Goal: Task Accomplishment & Management: Manage account settings

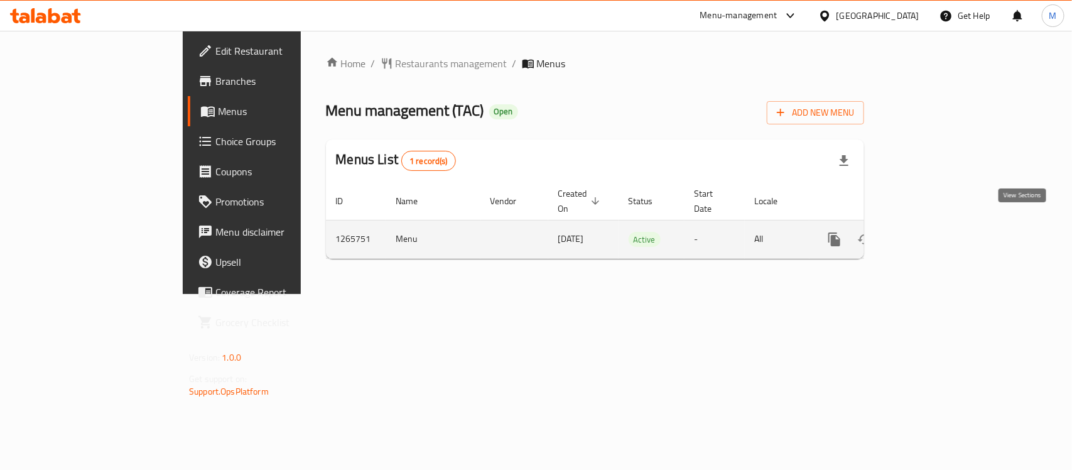
click at [940, 224] on link "enhanced table" at bounding box center [925, 239] width 30 height 30
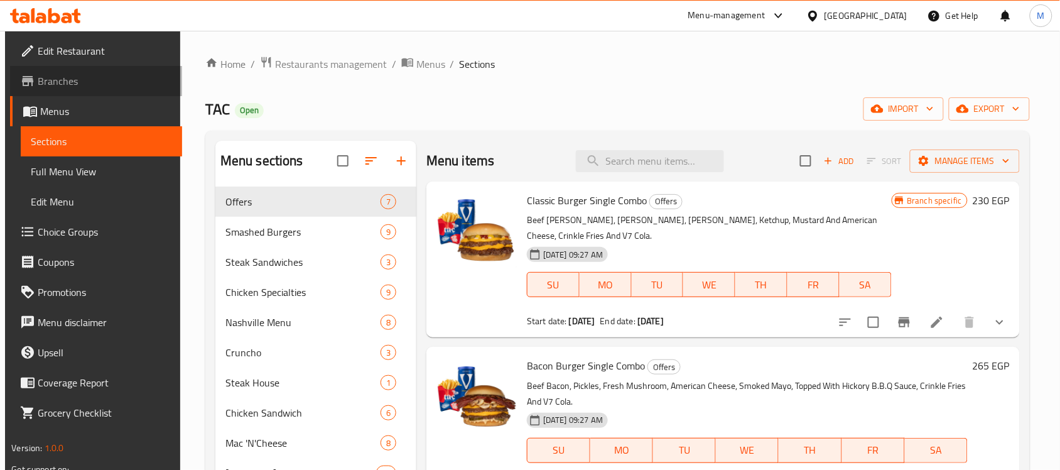
click at [72, 77] on span "Branches" at bounding box center [105, 80] width 134 height 15
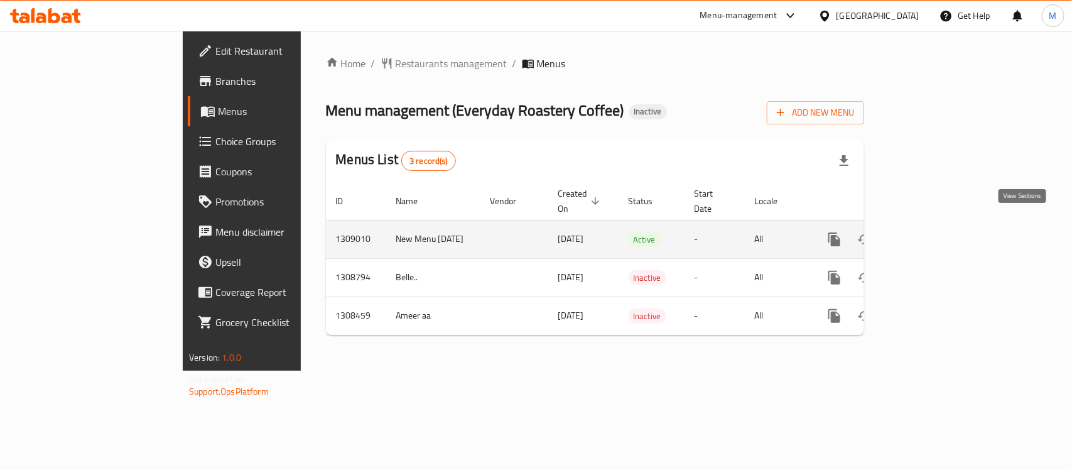
click at [930, 234] on icon "enhanced table" at bounding box center [924, 239] width 11 height 11
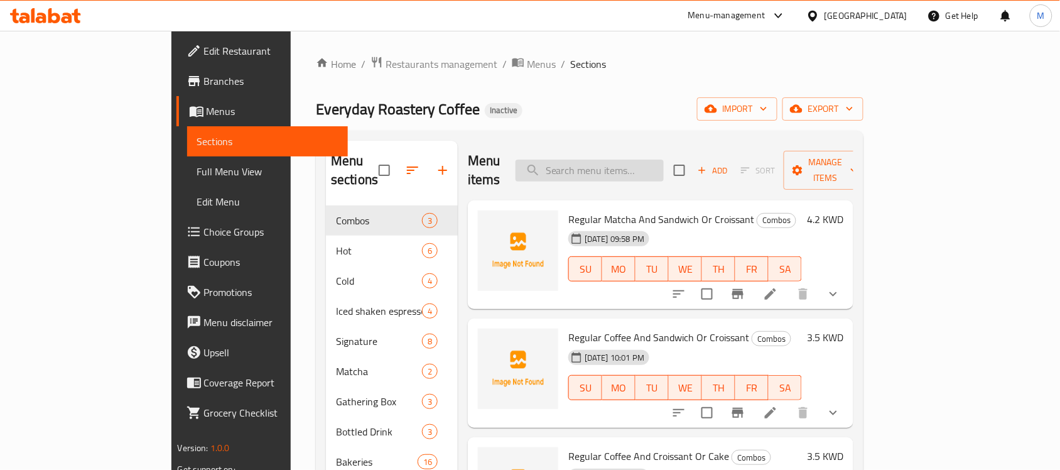
click at [660, 159] on input "search" at bounding box center [589, 170] width 148 height 22
paste input "Matcha Latte"
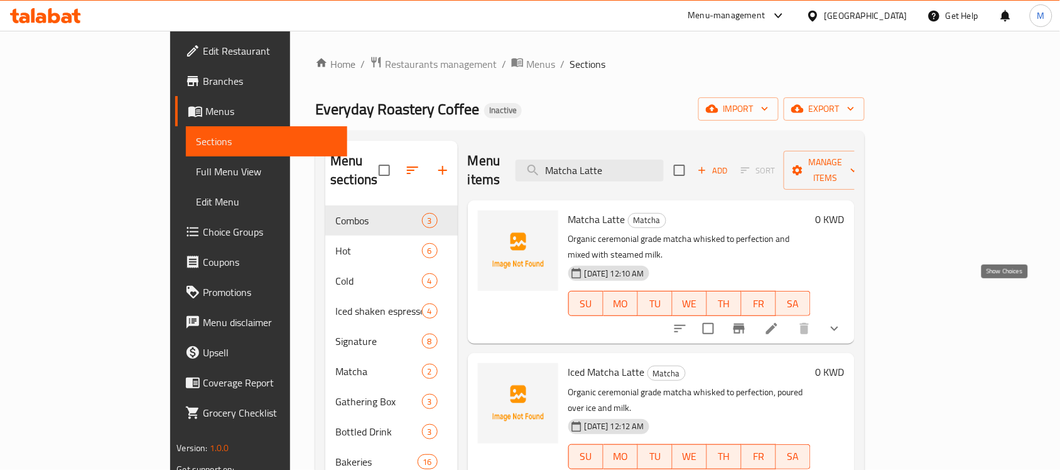
type input "Matcha Latte"
click at [842, 321] on icon "show more" at bounding box center [834, 328] width 15 height 15
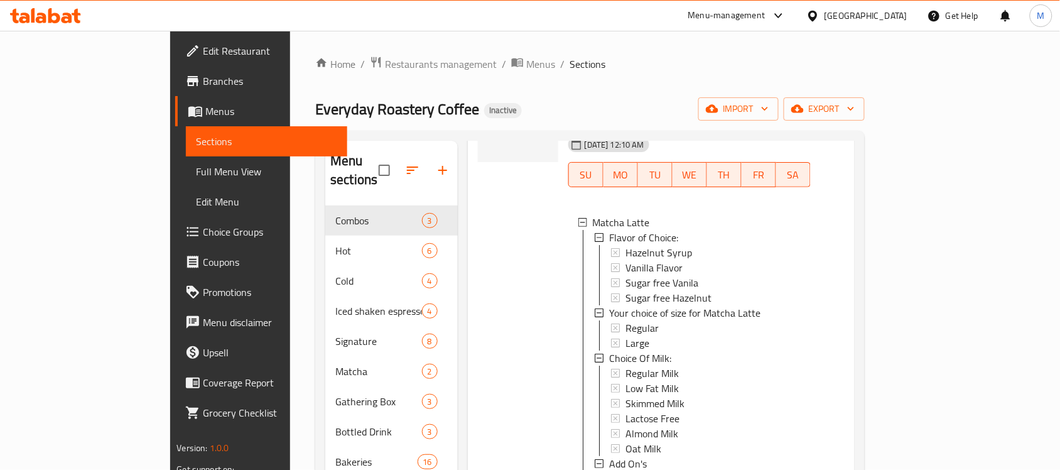
scroll to position [105, 0]
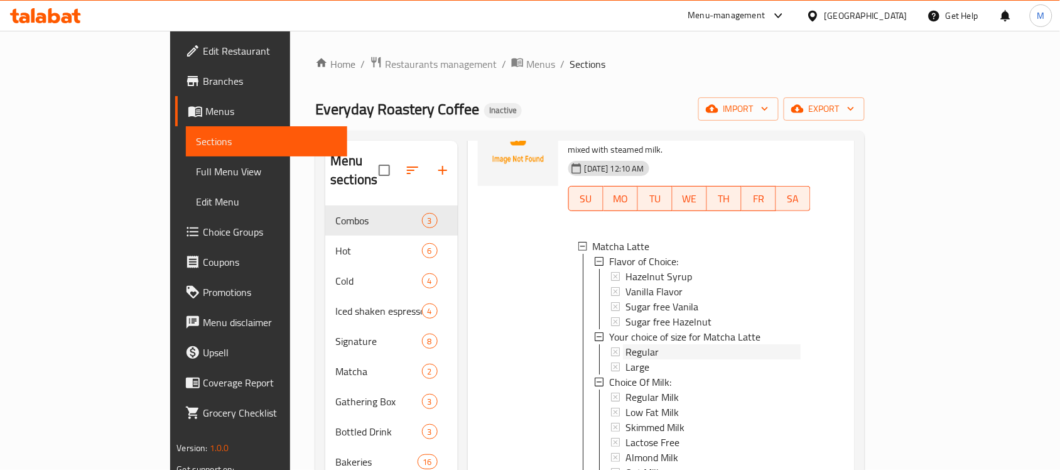
click at [625, 344] on span "Regular" at bounding box center [641, 351] width 33 height 15
click at [625, 359] on div "Large" at bounding box center [712, 366] width 175 height 15
click at [203, 80] on span "Branches" at bounding box center [270, 80] width 134 height 15
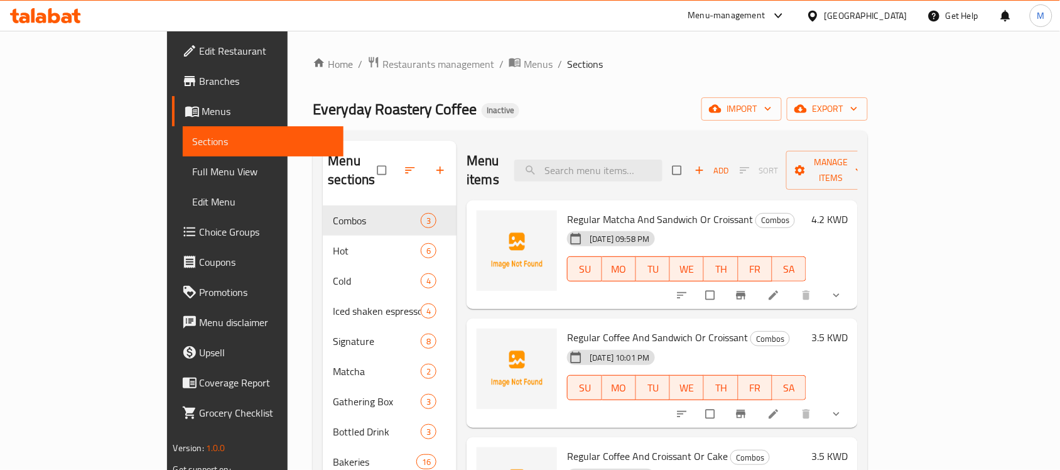
click at [765, 23] on div "Menu-management" at bounding box center [726, 15] width 77 height 15
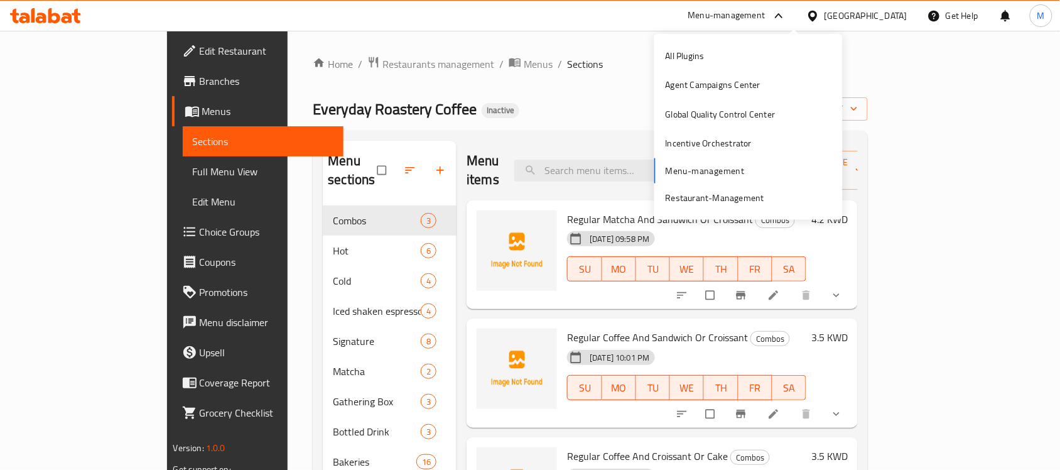
click at [920, 17] on div "Get Help" at bounding box center [952, 16] width 71 height 30
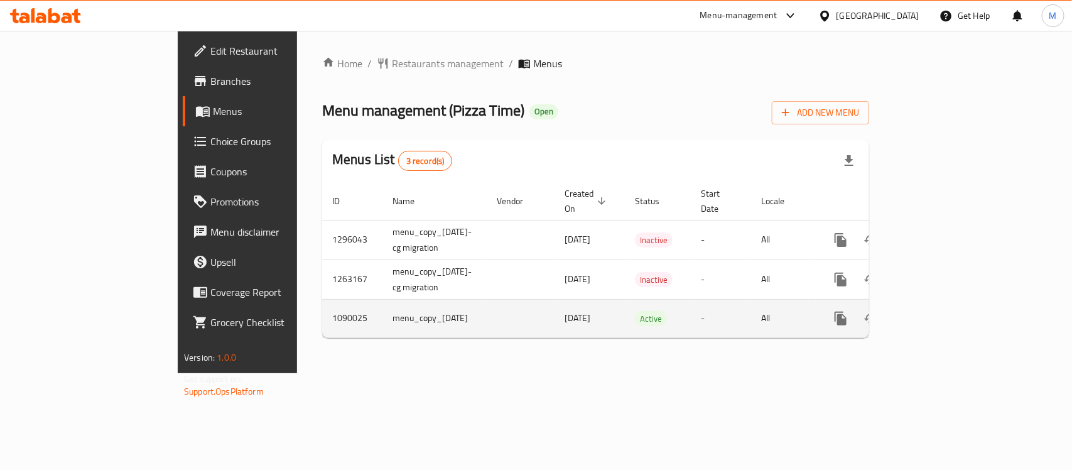
click at [939, 311] on icon "enhanced table" at bounding box center [931, 318] width 15 height 15
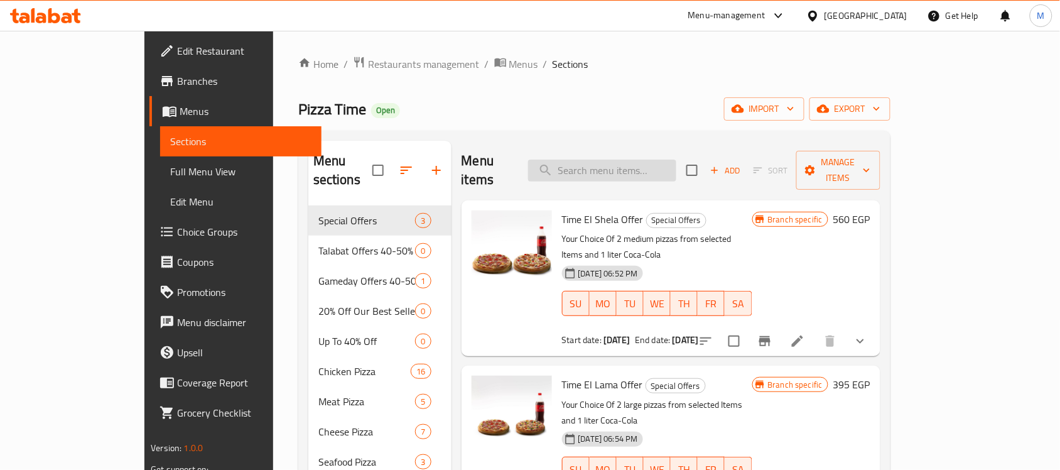
click at [674, 159] on input "search" at bounding box center [602, 170] width 148 height 22
paste input "4 Share Offers 2"
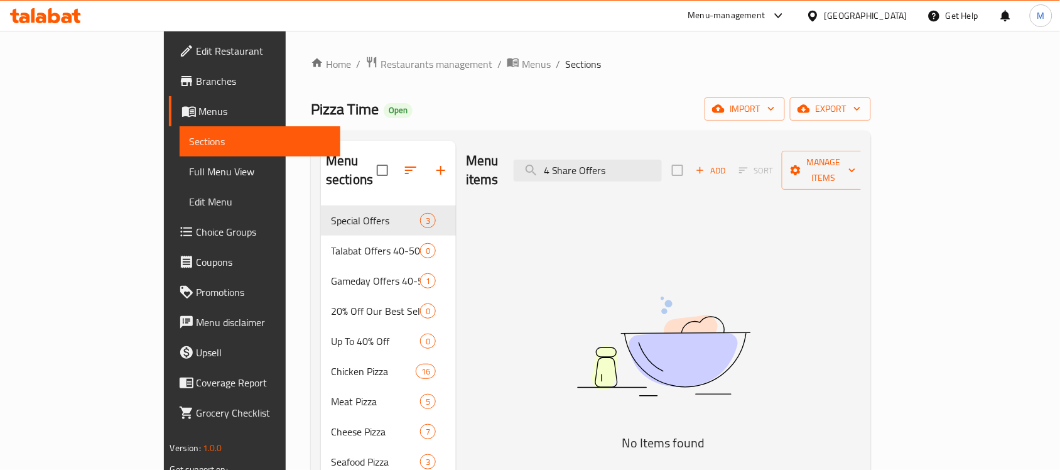
type input "4 Share Offers"
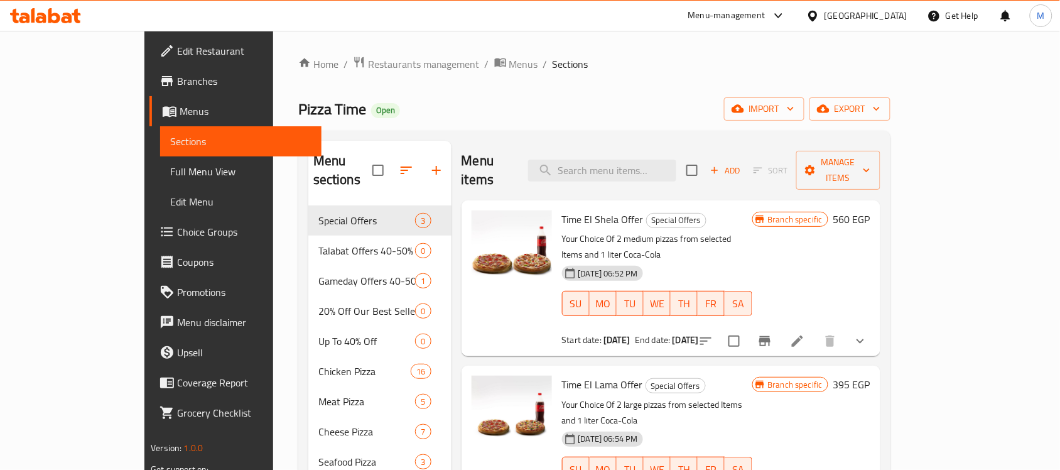
paste input "Time trouble."
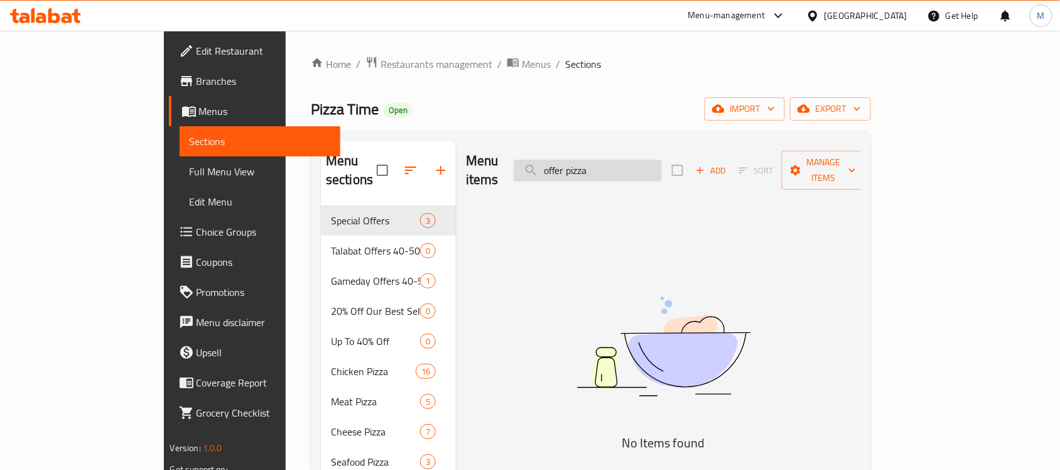
click at [662, 159] on input "offer pizza" at bounding box center [588, 170] width 148 height 22
type input "pizza offer"
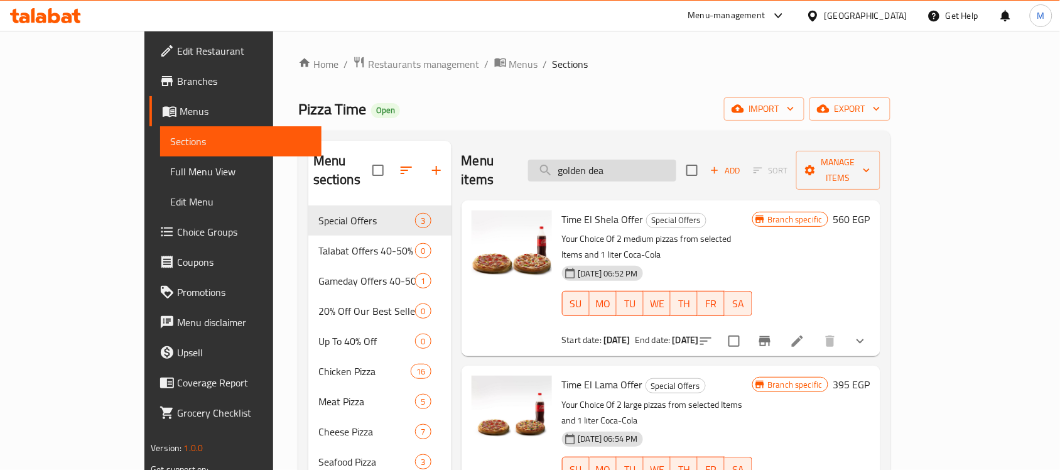
type input "golden deal"
click at [368, 67] on span "Restaurants management" at bounding box center [424, 64] width 112 height 15
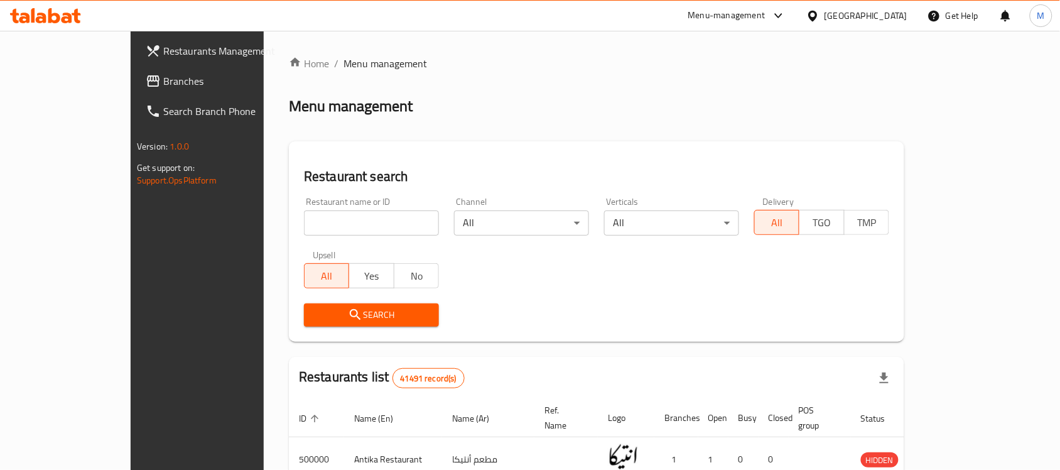
click at [136, 90] on link "Branches" at bounding box center [222, 81] width 172 height 30
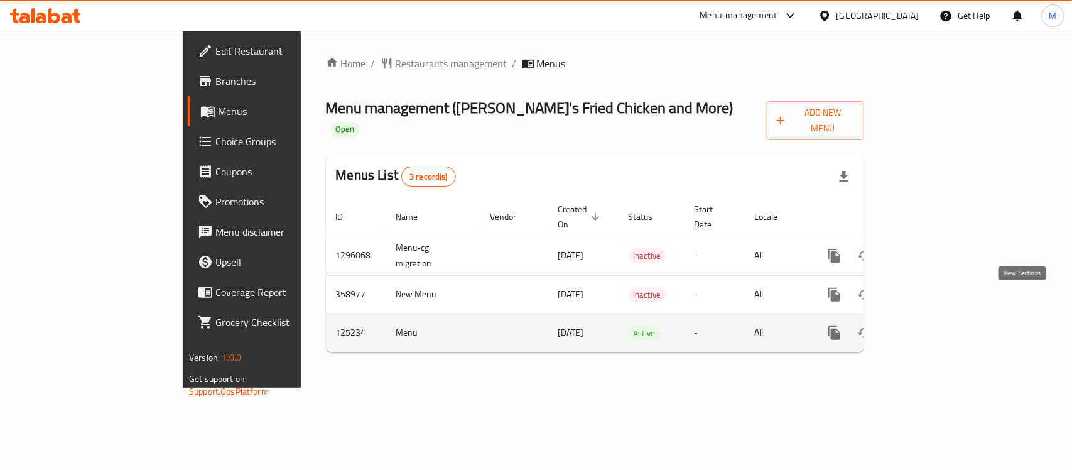
click at [940, 318] on link "enhanced table" at bounding box center [925, 333] width 30 height 30
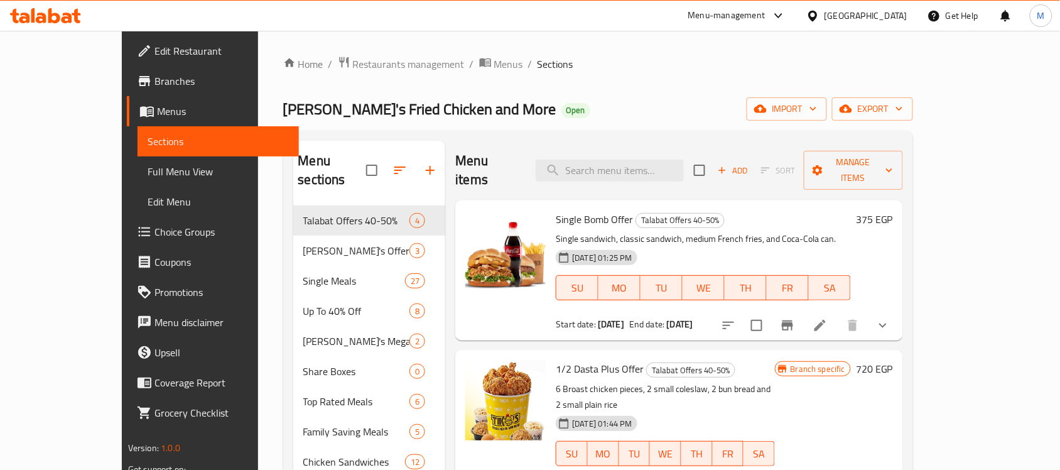
click at [703, 148] on div "Menu items Add Sort Manage items" at bounding box center [679, 171] width 448 height 60
click at [684, 159] on input "search" at bounding box center [610, 170] width 148 height 22
paste input "4 Share Offers 2"
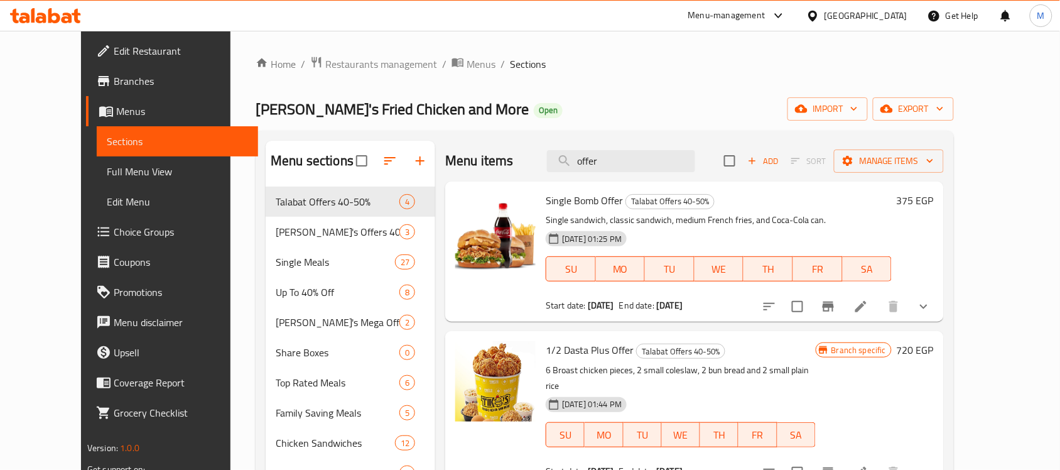
paste input "allayb"
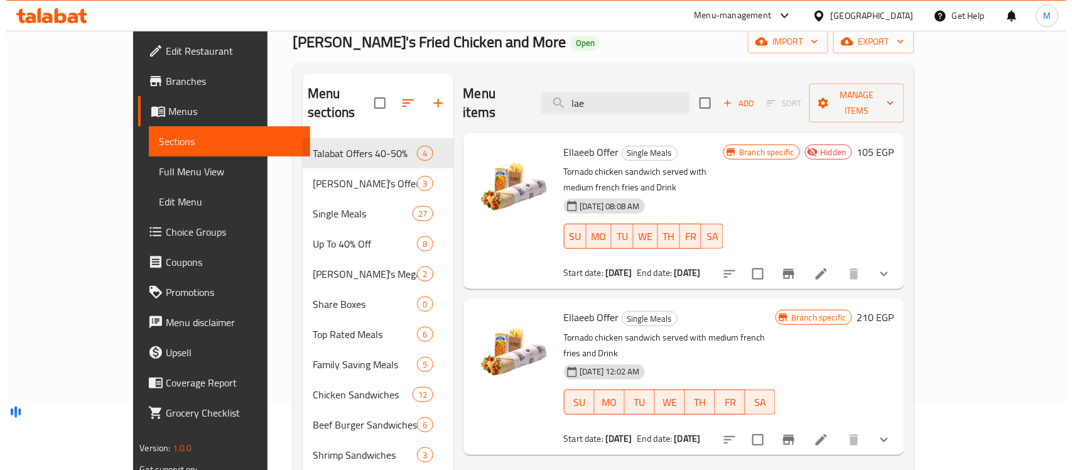
scroll to position [157, 0]
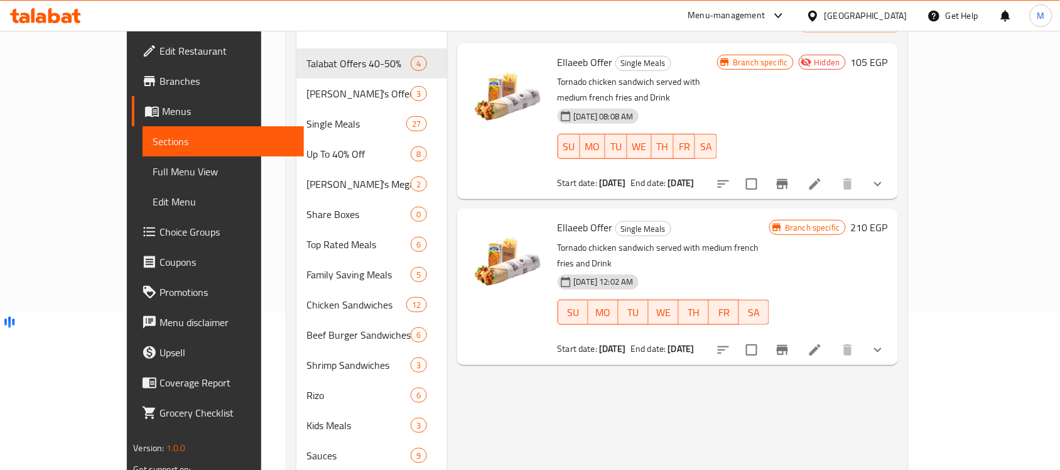
type input "lae"
click at [797, 335] on button "Branch-specific-item" at bounding box center [782, 350] width 30 height 30
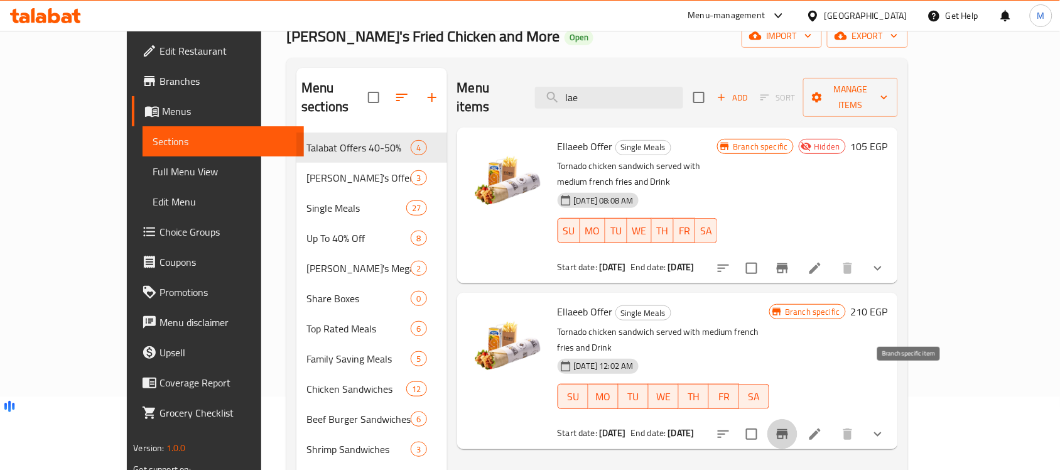
scroll to position [0, 0]
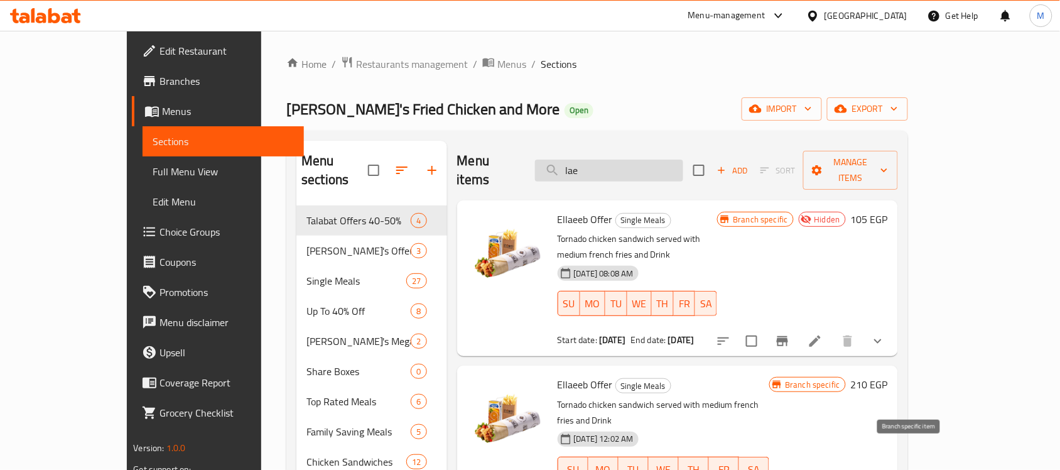
click at [647, 159] on input "lae" at bounding box center [609, 170] width 148 height 22
click at [611, 159] on input "lae" at bounding box center [609, 170] width 148 height 22
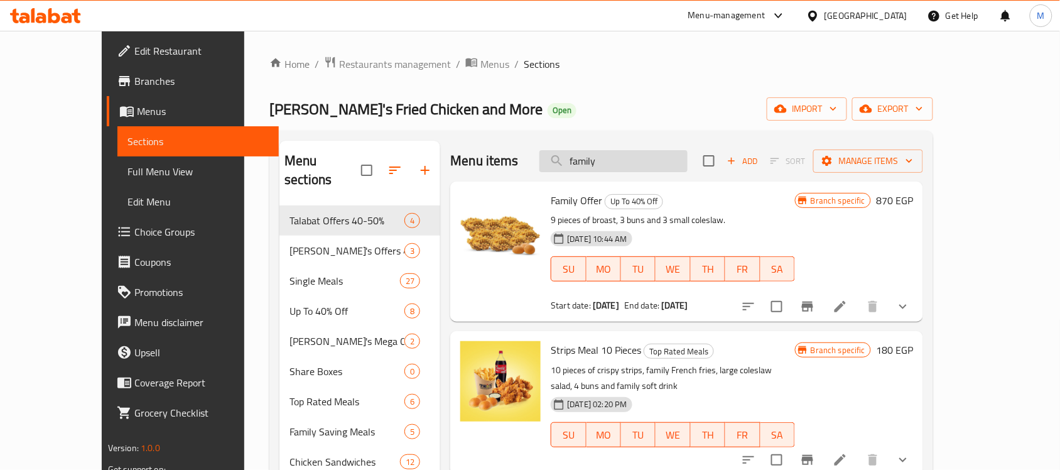
click at [635, 158] on input "family" at bounding box center [613, 161] width 148 height 22
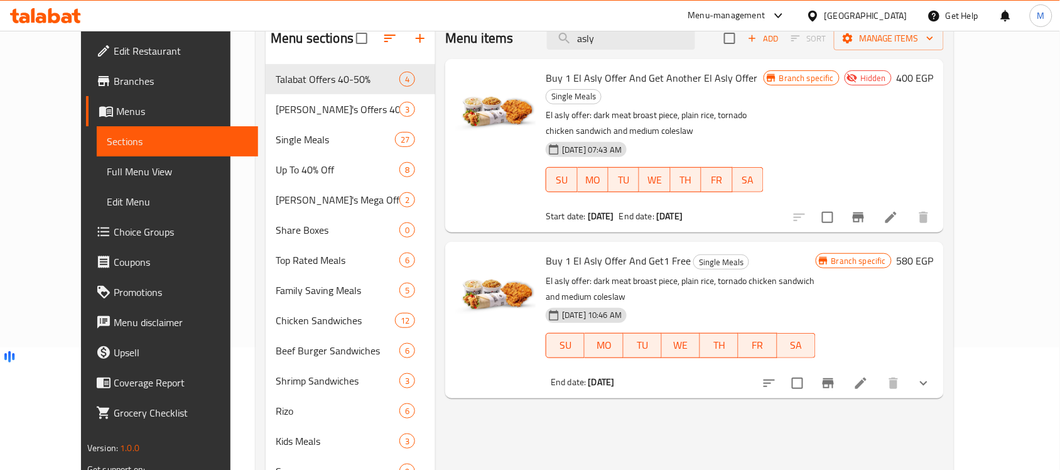
scroll to position [157, 0]
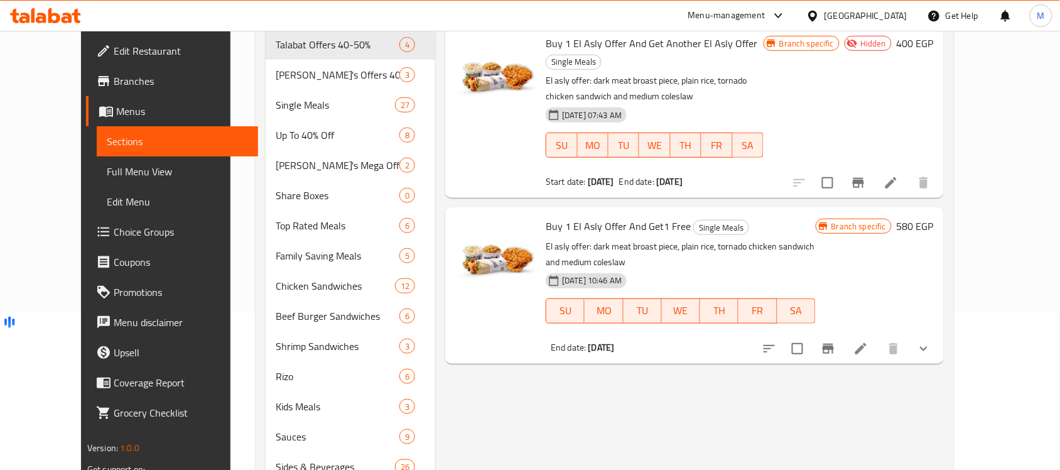
type input "asly"
click at [878, 337] on li at bounding box center [860, 348] width 35 height 23
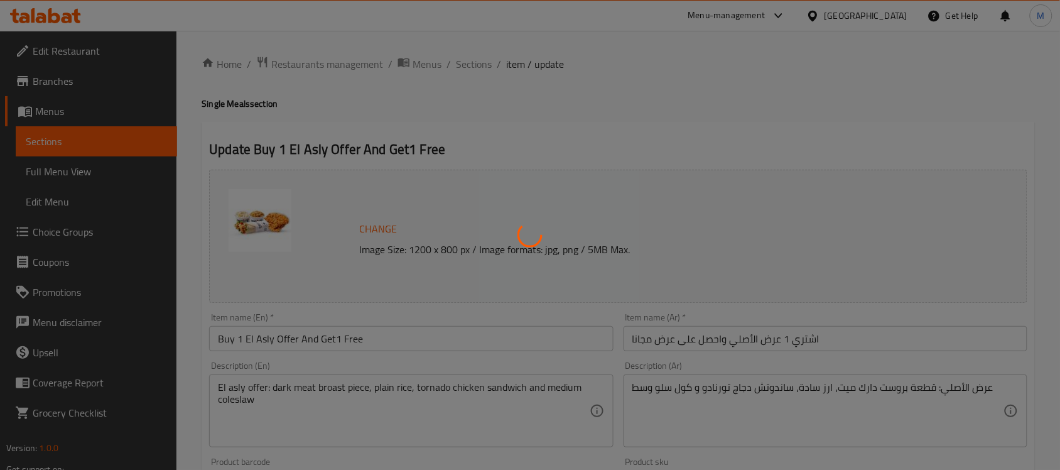
click at [471, 62] on div at bounding box center [530, 235] width 1060 height 470
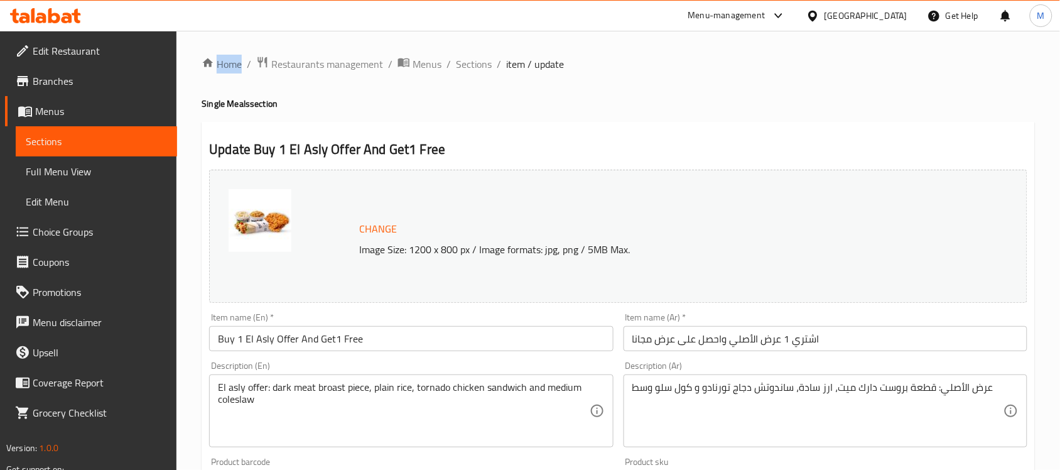
click at [471, 62] on div at bounding box center [530, 235] width 1060 height 470
click at [471, 62] on div "Home / Restaurants management / Menus / Sections / item / update Single Meals s…" at bounding box center [618, 468] width 833 height 824
click at [471, 62] on span "Sections" at bounding box center [474, 64] width 36 height 15
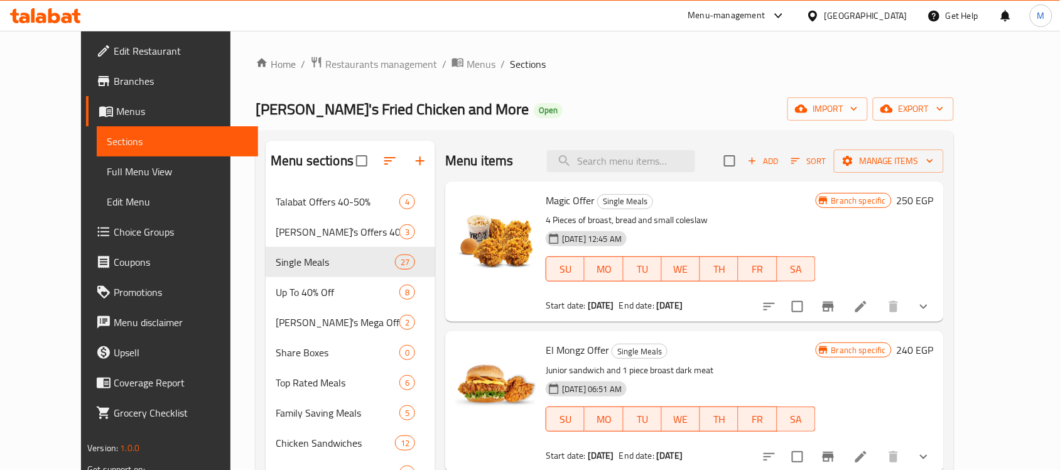
click at [637, 149] on div "Menu items Add Sort Manage items" at bounding box center [694, 161] width 498 height 41
click at [642, 156] on input "search" at bounding box center [621, 161] width 148 height 22
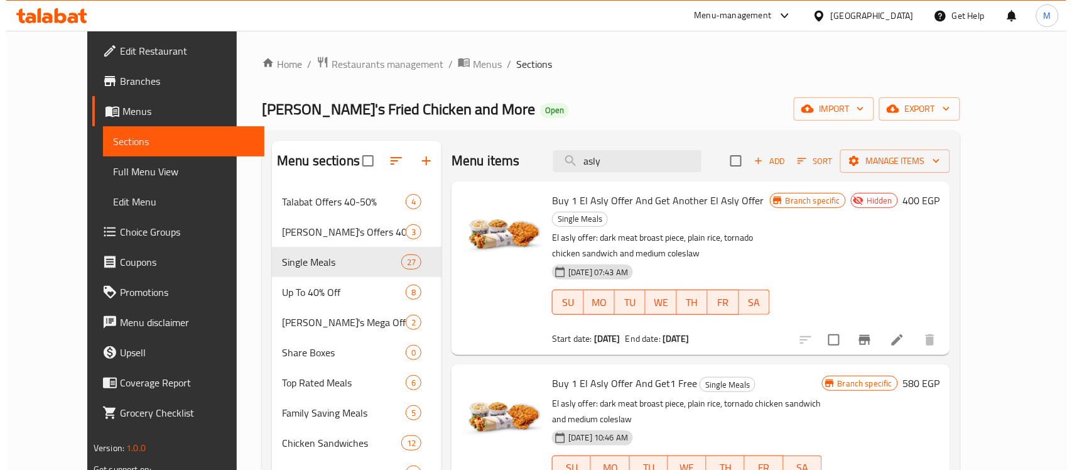
scroll to position [78, 0]
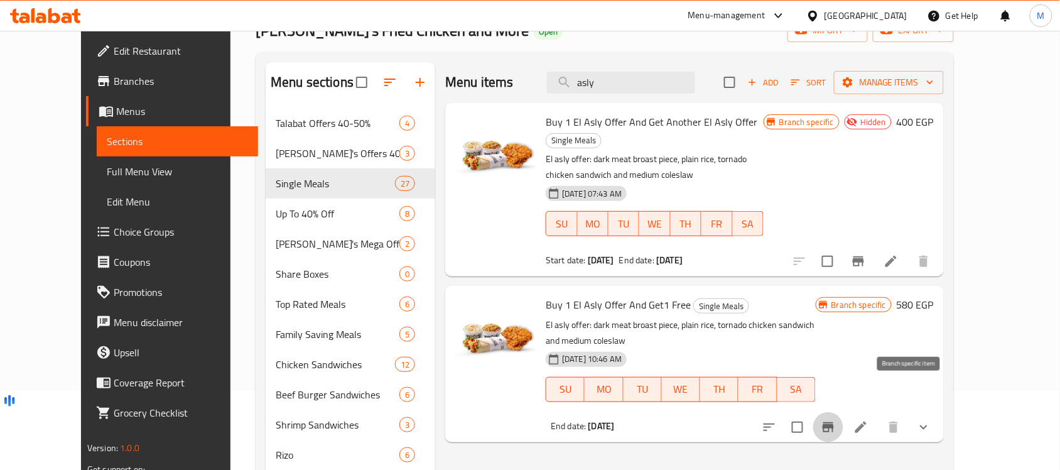
click at [834, 422] on icon "Branch-specific-item" at bounding box center [827, 427] width 11 height 10
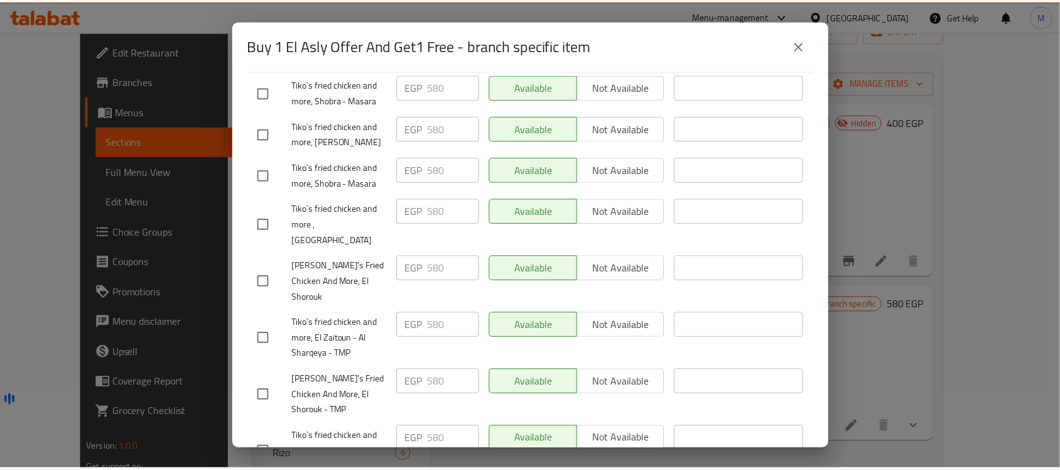
scroll to position [471, 0]
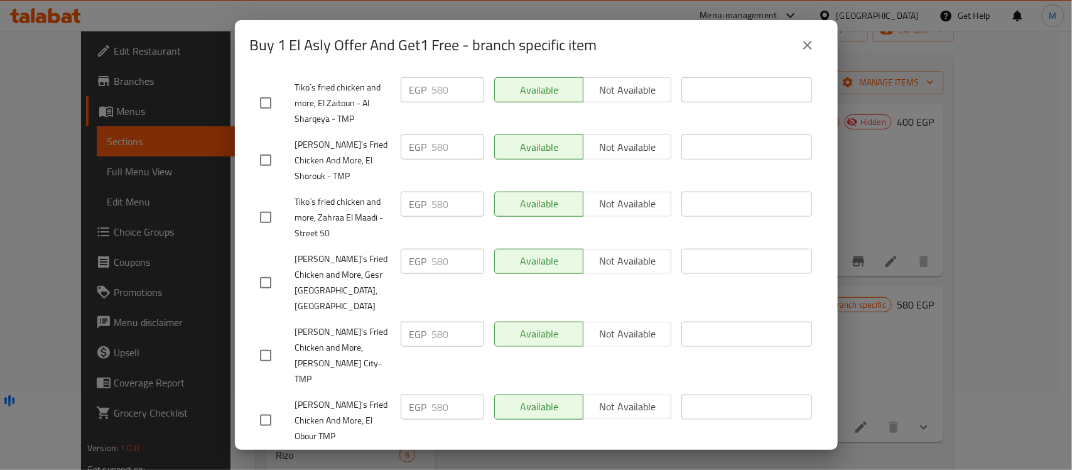
drag, startPoint x: 802, startPoint y: 36, endPoint x: 799, endPoint y: 53, distance: 17.1
click at [802, 38] on icon "close" at bounding box center [807, 45] width 15 height 15
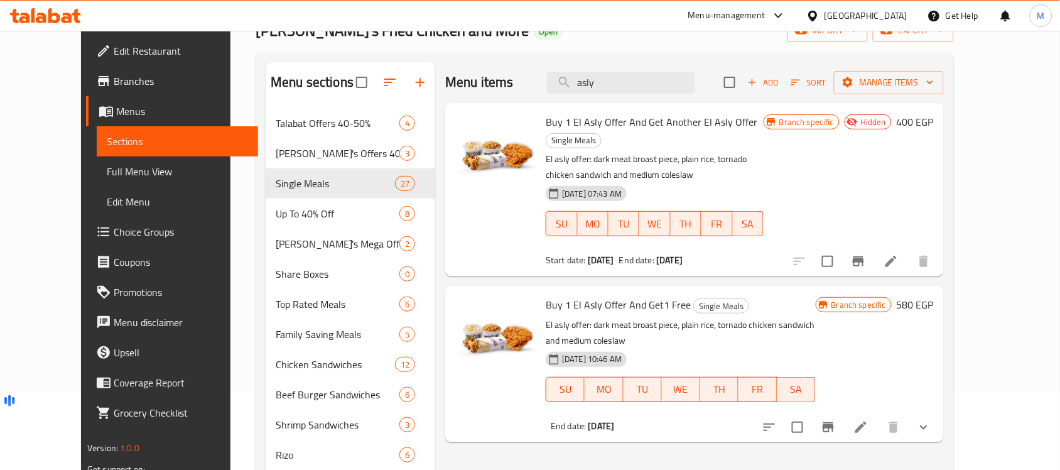
click at [650, 295] on span "Buy 1 El Asly Offer And Get1 Free" at bounding box center [618, 304] width 145 height 19
copy h6 "Buy 1 El Asly Offer And Get1 Free"
click at [663, 94] on div "Menu items asly Add Sort Manage items" at bounding box center [694, 82] width 498 height 41
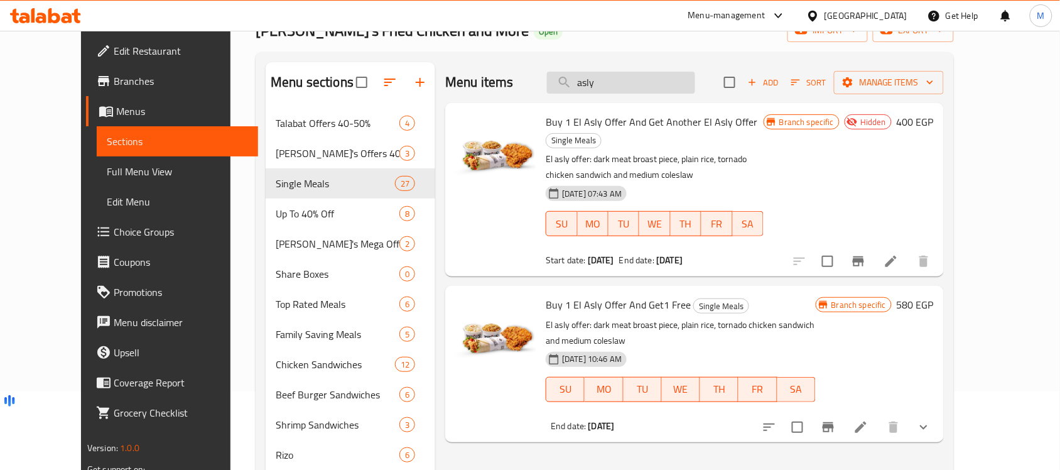
click at [663, 91] on input "asly" at bounding box center [621, 83] width 148 height 22
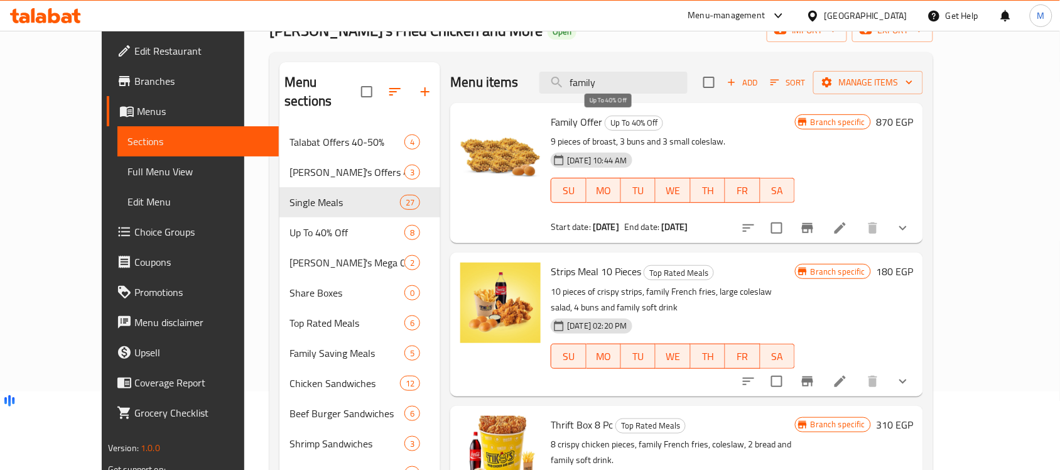
click at [605, 121] on div "Up To 40% Off" at bounding box center [634, 123] width 58 height 15
drag, startPoint x: 576, startPoint y: 117, endPoint x: 526, endPoint y: 120, distance: 49.7
click at [551, 120] on span "Family Offer" at bounding box center [576, 121] width 51 height 19
copy span "Family Offer"
click at [625, 82] on input "family" at bounding box center [613, 83] width 148 height 22
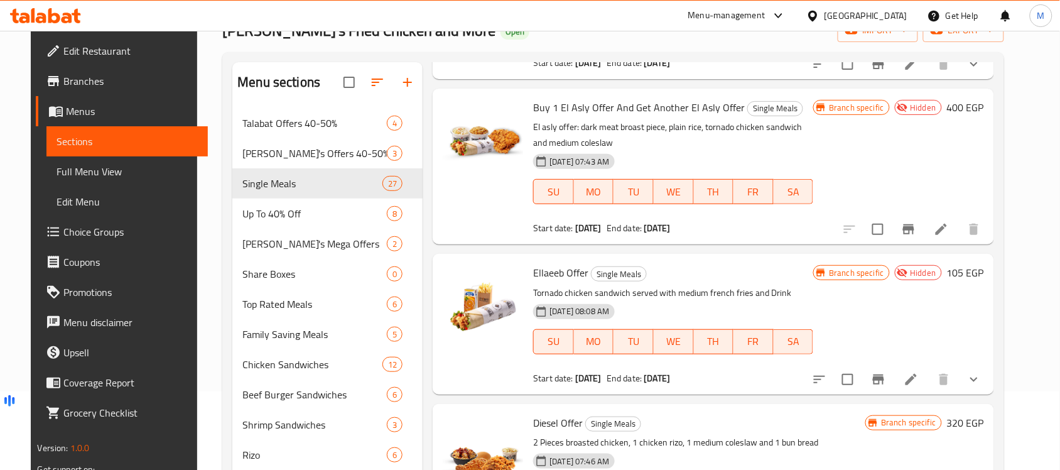
scroll to position [392, 0]
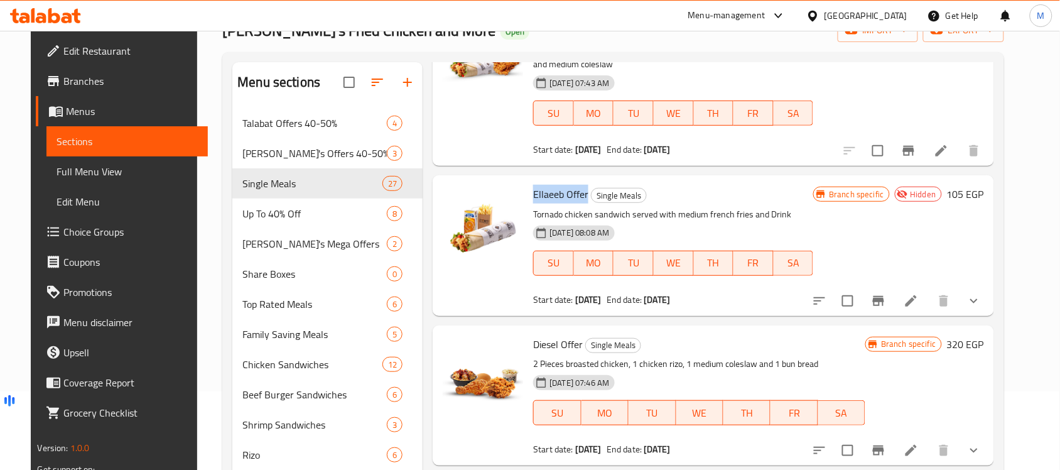
drag, startPoint x: 579, startPoint y: 192, endPoint x: 527, endPoint y: 193, distance: 51.5
click at [533, 193] on span "Ellaeeb Offer" at bounding box center [560, 194] width 55 height 19
copy span "Ellaeeb Offer"
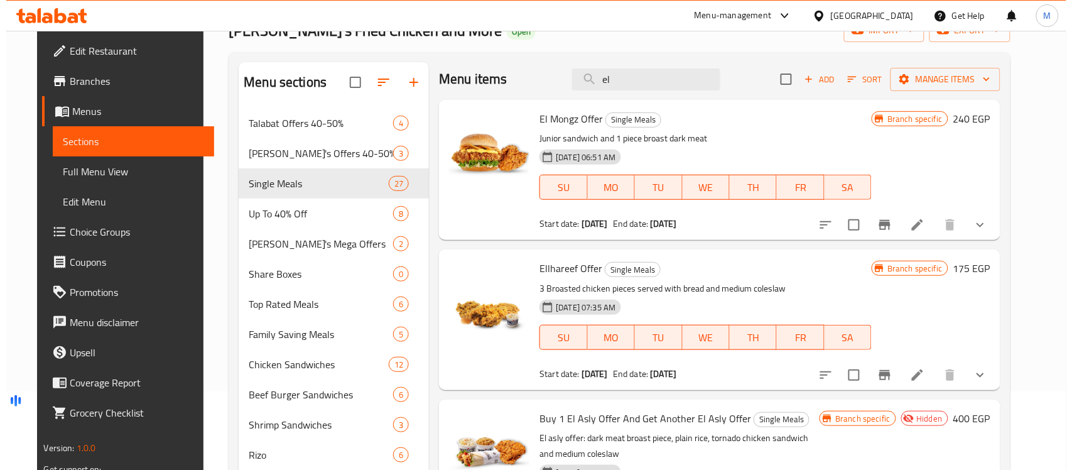
scroll to position [0, 0]
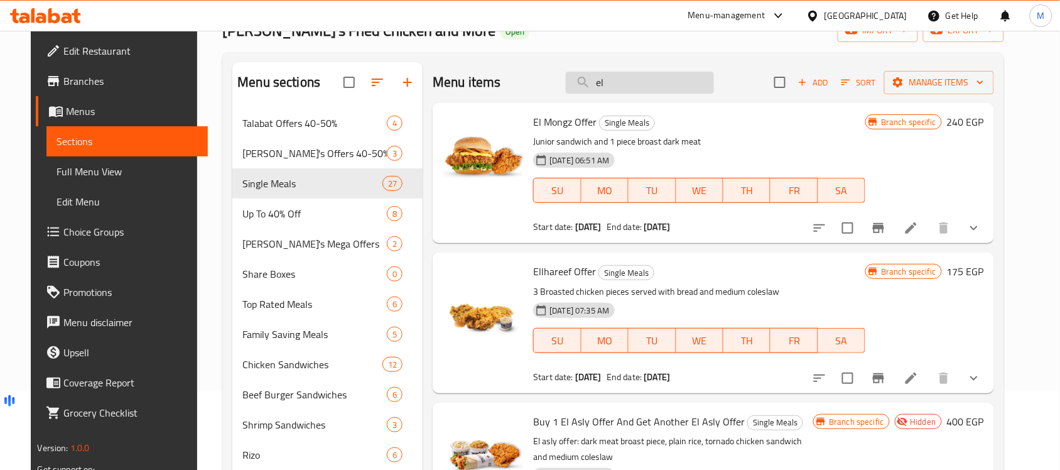
click at [658, 91] on input "el" at bounding box center [640, 83] width 148 height 22
paste input "Ellaeeb Offer"
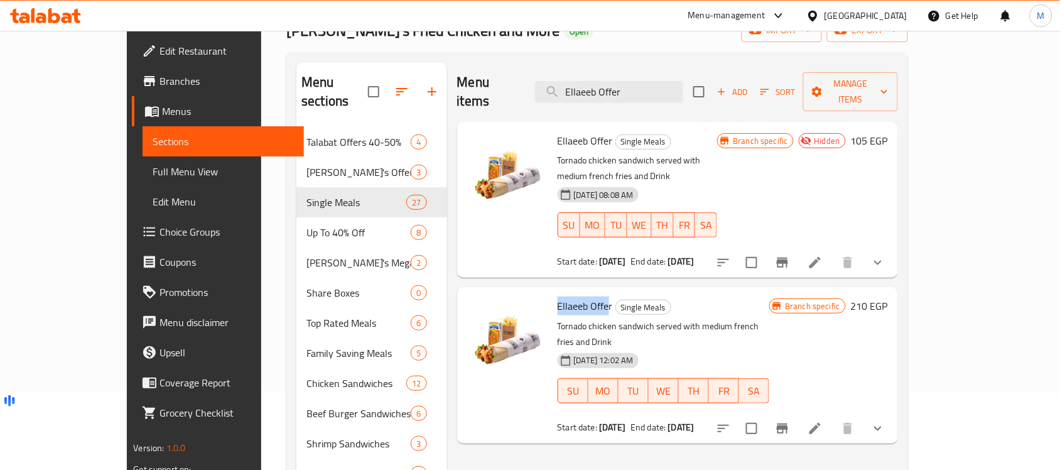
drag, startPoint x: 578, startPoint y: 271, endPoint x: 527, endPoint y: 267, distance: 51.0
click at [557, 296] on span "Ellaeeb Offer" at bounding box center [584, 305] width 55 height 19
click at [579, 296] on span "Ellaeeb Offer" at bounding box center [584, 305] width 55 height 19
drag, startPoint x: 579, startPoint y: 267, endPoint x: 527, endPoint y: 266, distance: 52.1
click at [557, 297] on h6 "Ellaeeb Offer Single Meals" at bounding box center [663, 306] width 212 height 18
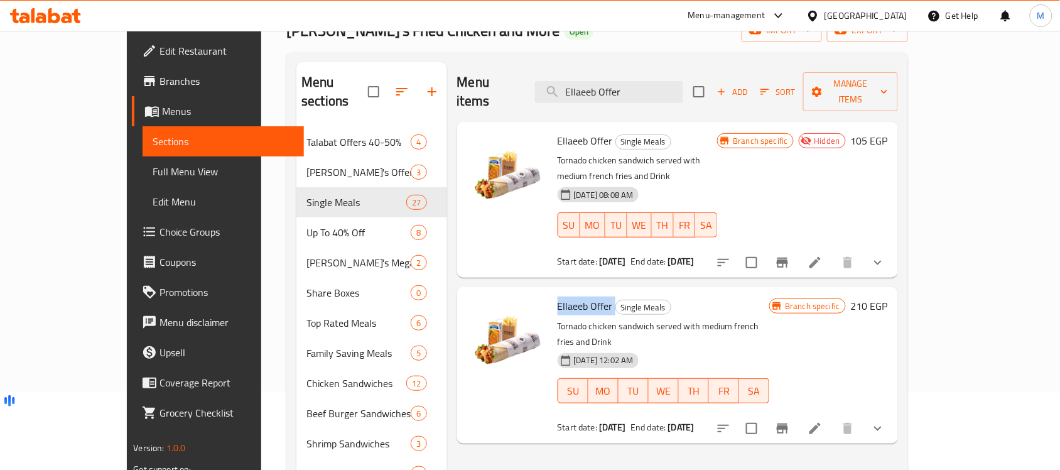
copy h6 "Ellaeeb Offer"
click at [736, 348] on div "31-08-2023 12:02 AM SU MO TU WE TH FR SA" at bounding box center [663, 382] width 222 height 68
click at [654, 89] on input "Ellaeeb Offer" at bounding box center [609, 92] width 148 height 22
paste input "nos dsta bls"
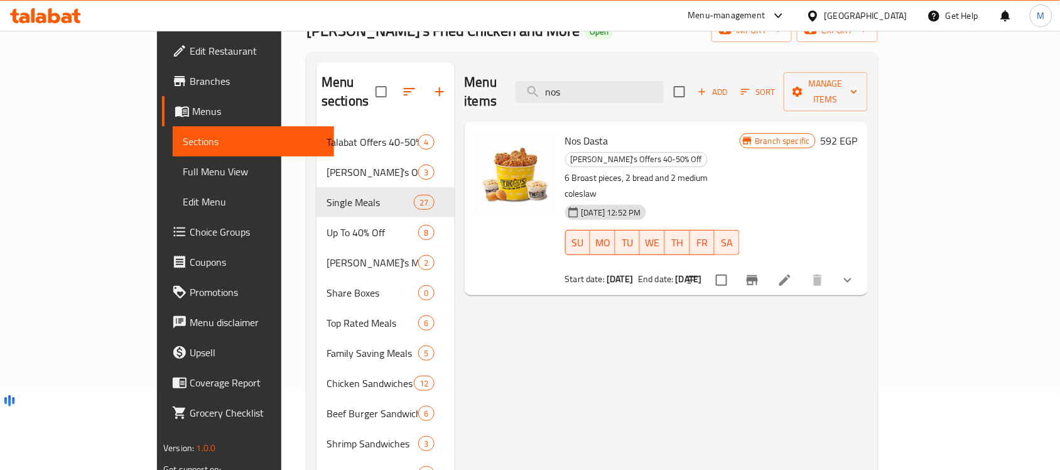
type input "nos"
click at [760, 272] on icon "Branch-specific-item" at bounding box center [752, 279] width 15 height 15
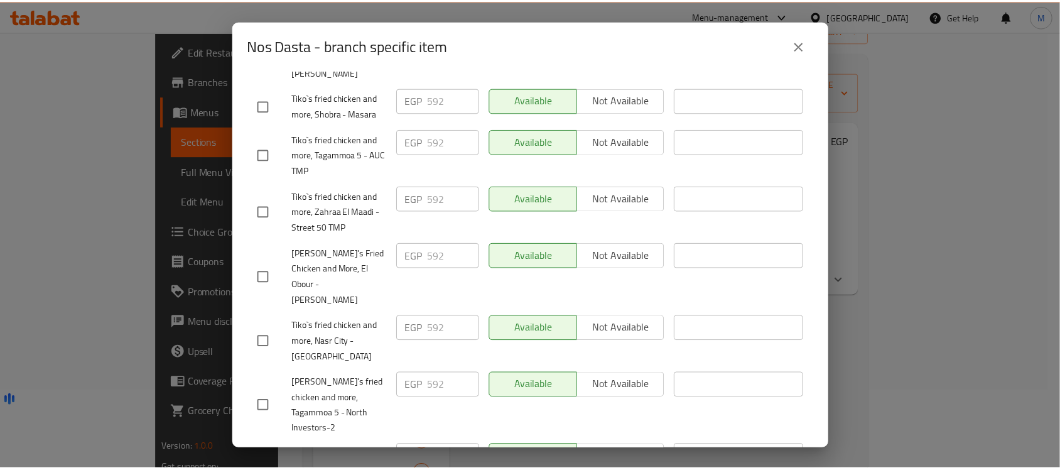
scroll to position [782, 0]
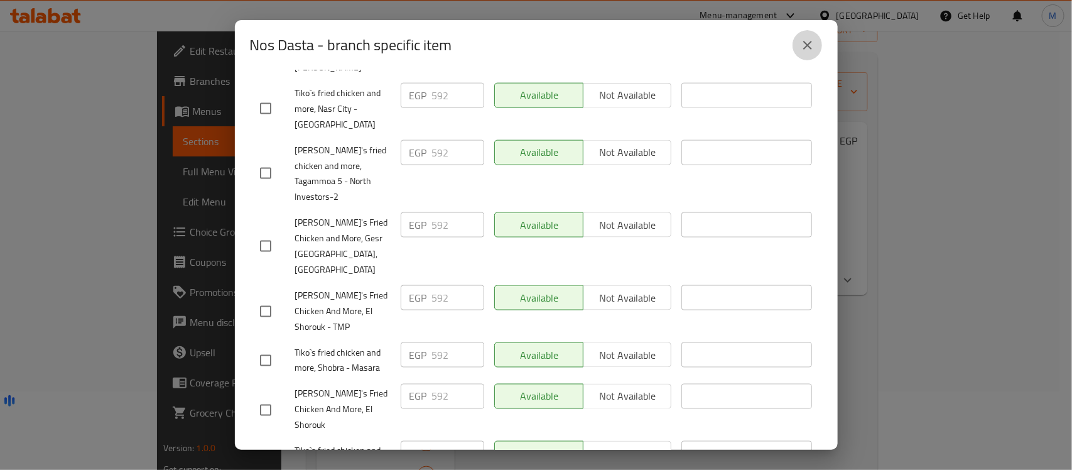
click at [813, 45] on icon "close" at bounding box center [807, 45] width 15 height 15
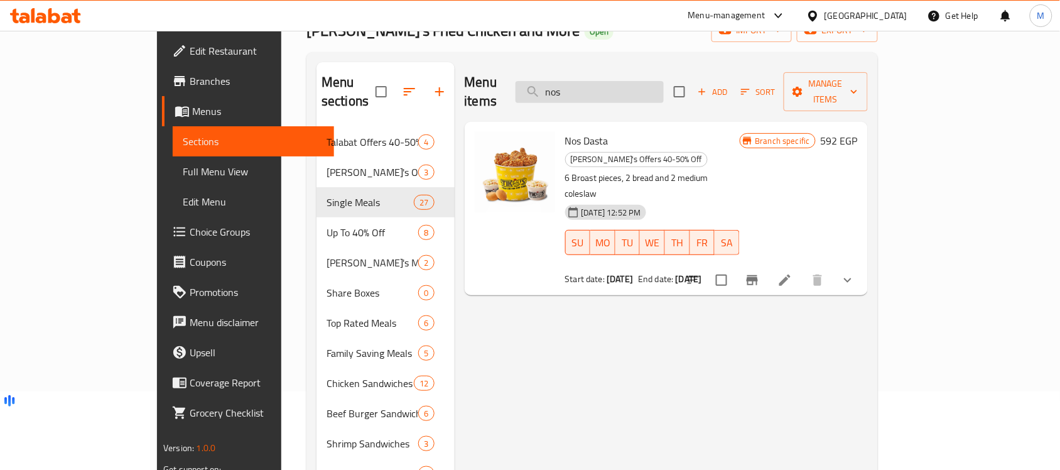
click at [644, 81] on input "nos" at bounding box center [589, 92] width 148 height 22
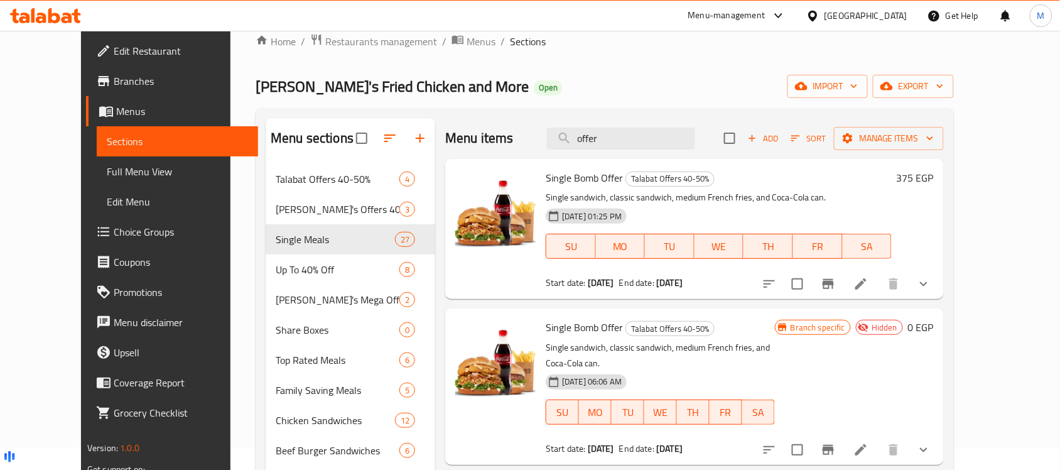
scroll to position [0, 0]
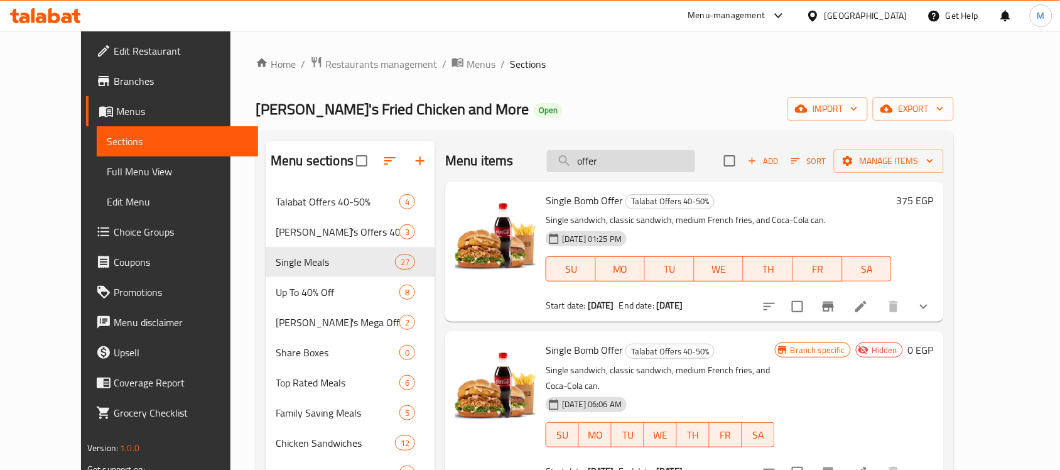
click at [658, 161] on input "offer" at bounding box center [621, 161] width 148 height 22
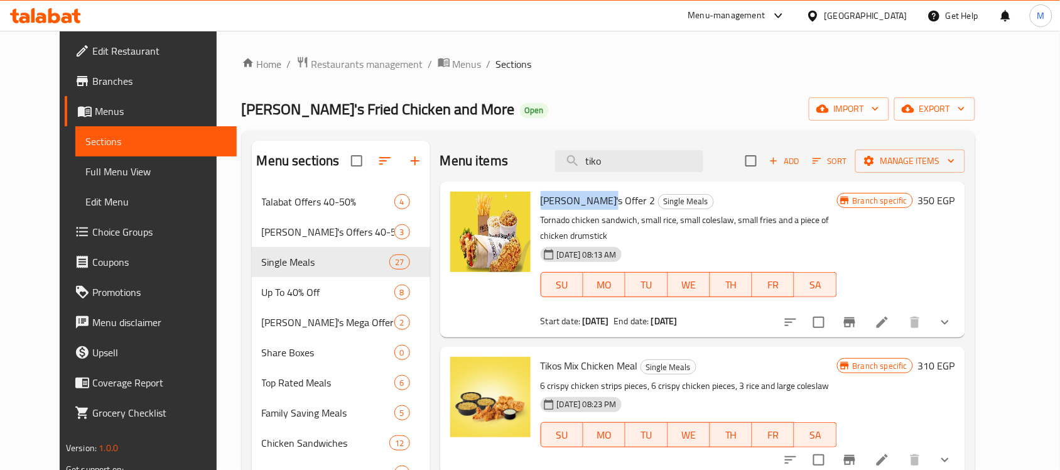
drag, startPoint x: 581, startPoint y: 202, endPoint x: 520, endPoint y: 191, distance: 62.3
click at [536, 191] on div "Tiko's Offer 2 Single Meals Tornado chicken sandwich, small rice, small colesla…" at bounding box center [689, 259] width 306 height 146
copy span "Tiko's Offer 2"
click at [626, 168] on input "tiko" at bounding box center [629, 161] width 148 height 22
paste input "Tiko's Offer 2"
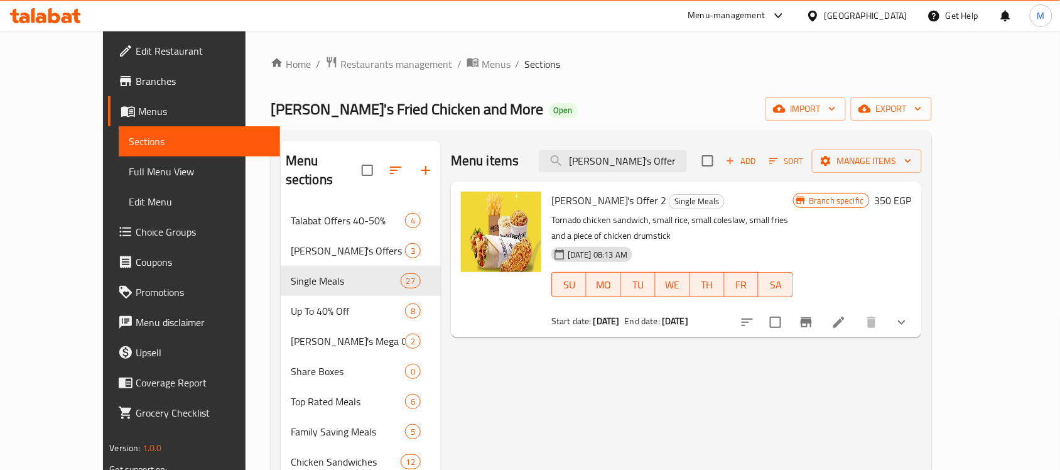
click at [574, 208] on span "Tiko's Offer 2" at bounding box center [608, 200] width 115 height 19
copy h6 "Tiko's Offer 2"
click at [704, 334] on div "Menu items Tiko's Offer Add Sort Manage items Tiko's Offer 2 Single Meals Torna…" at bounding box center [681, 447] width 481 height 612
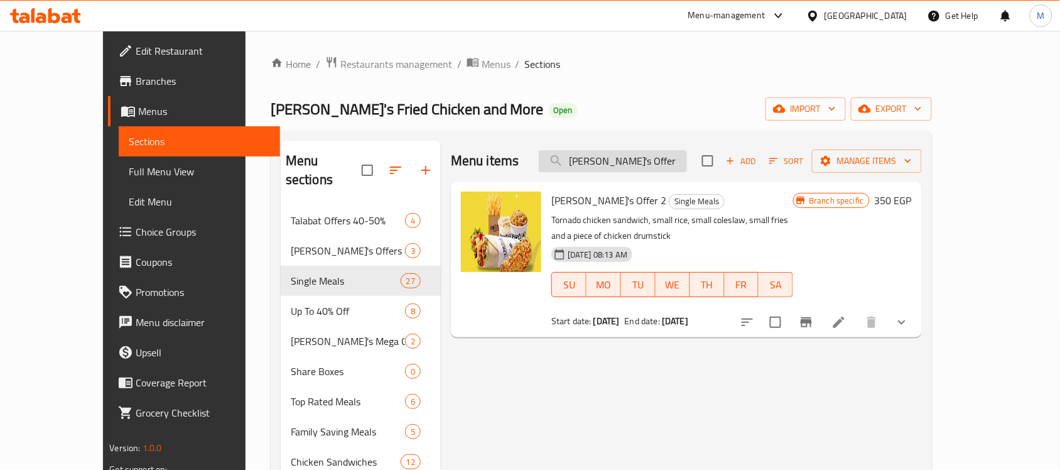
click at [672, 166] on input "Tiko's Offer" at bounding box center [613, 161] width 148 height 22
click at [626, 161] on input "Tiko's Offer" at bounding box center [613, 161] width 148 height 22
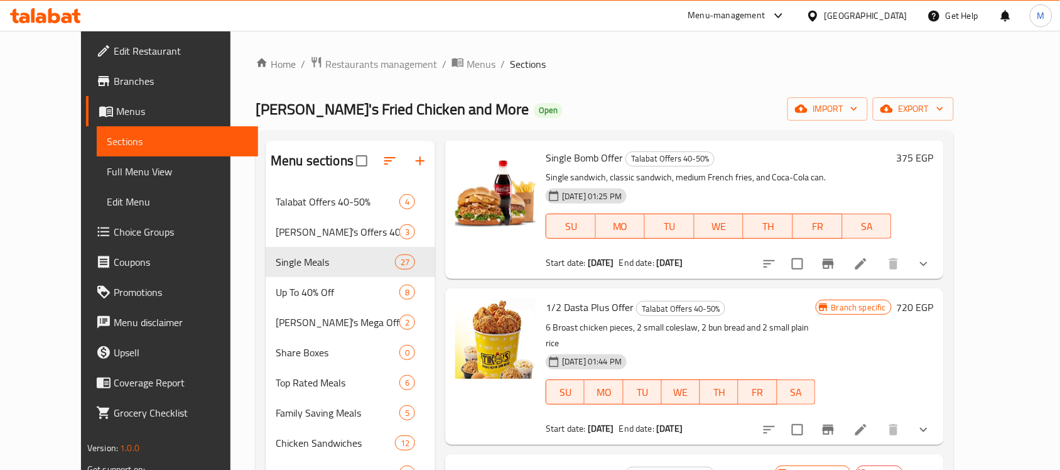
scroll to position [78, 0]
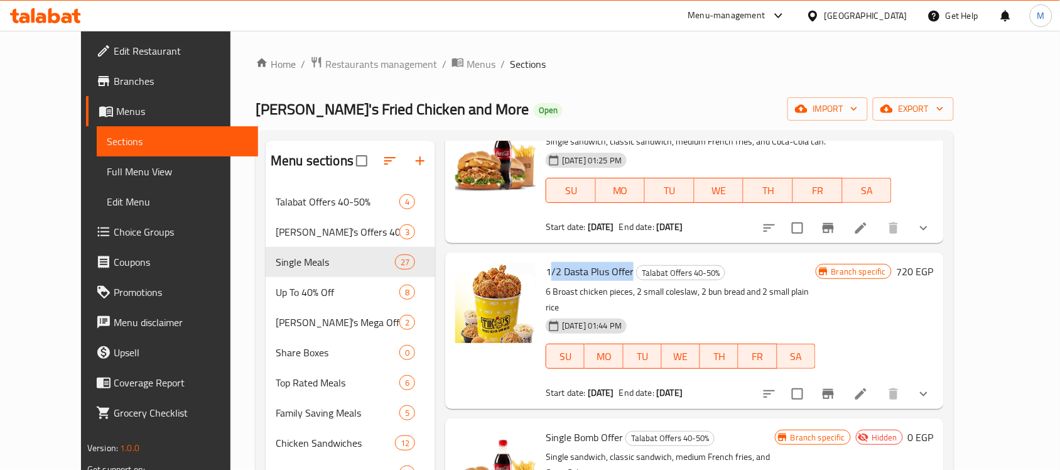
drag, startPoint x: 612, startPoint y: 272, endPoint x: 529, endPoint y: 272, distance: 82.9
click at [546, 272] on h6 "1/2 Dasta Plus Offer Talabat Offers 40-50%" at bounding box center [681, 271] width 270 height 18
click at [587, 271] on span "1/2 Dasta Plus Offer" at bounding box center [590, 271] width 88 height 19
drag, startPoint x: 610, startPoint y: 274, endPoint x: 528, endPoint y: 273, distance: 82.3
click at [546, 273] on span "1/2 Dasta Plus Offer" at bounding box center [590, 271] width 88 height 19
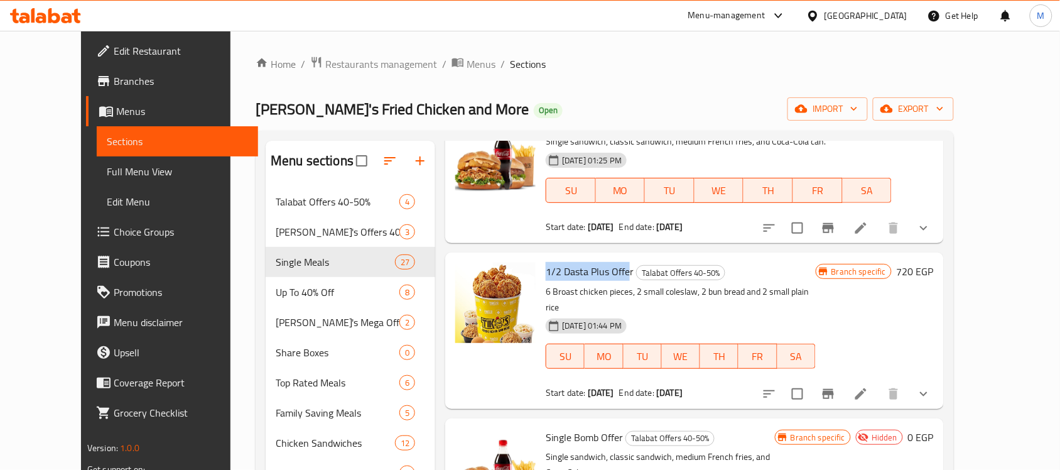
click at [573, 277] on span "1/2 Dasta Plus Offer" at bounding box center [590, 271] width 88 height 19
drag, startPoint x: 613, startPoint y: 274, endPoint x: 525, endPoint y: 270, distance: 88.0
click at [546, 270] on h6 "1/2 Dasta Plus Offer Talabat Offers 40-50%" at bounding box center [681, 271] width 270 height 18
copy h6 "1/2 Dasta Plus Offer"
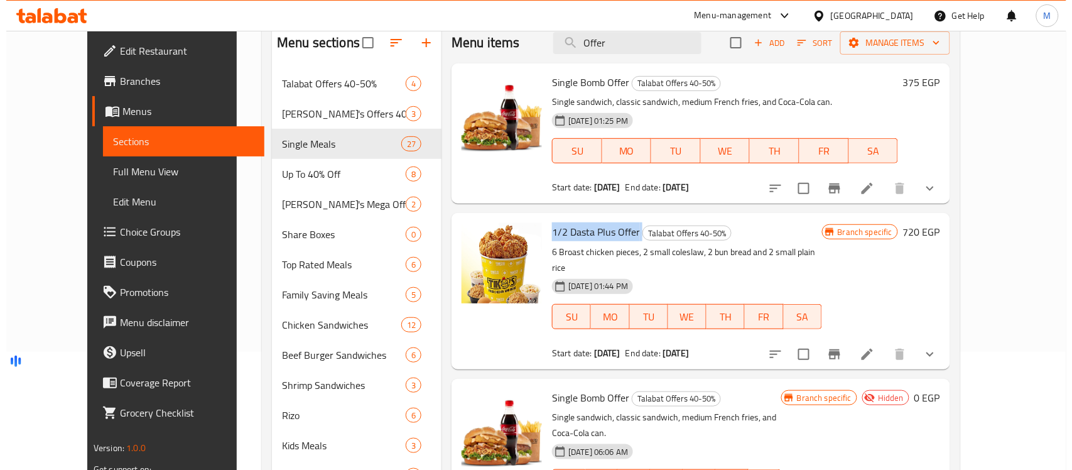
scroll to position [0, 0]
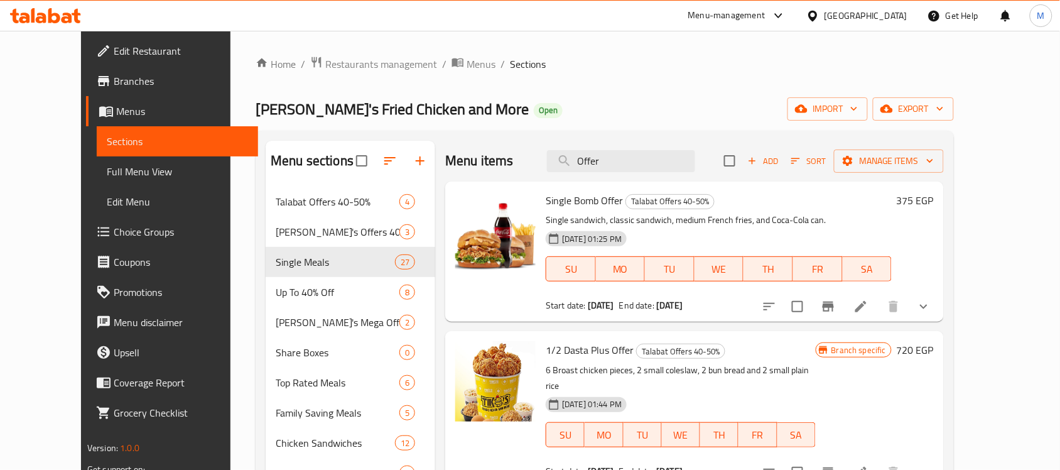
click at [644, 160] on input "Offer" at bounding box center [621, 161] width 148 height 22
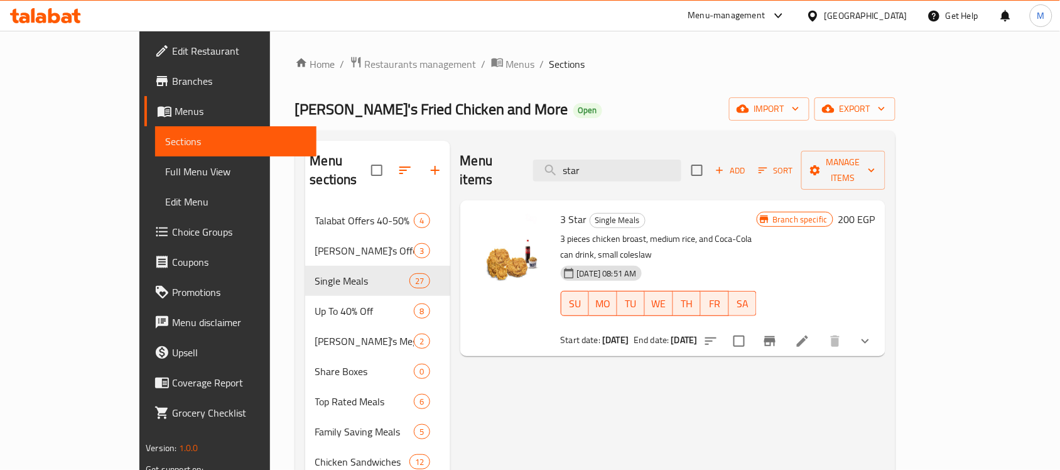
type input "star"
click at [785, 326] on button "Branch-specific-item" at bounding box center [770, 341] width 30 height 30
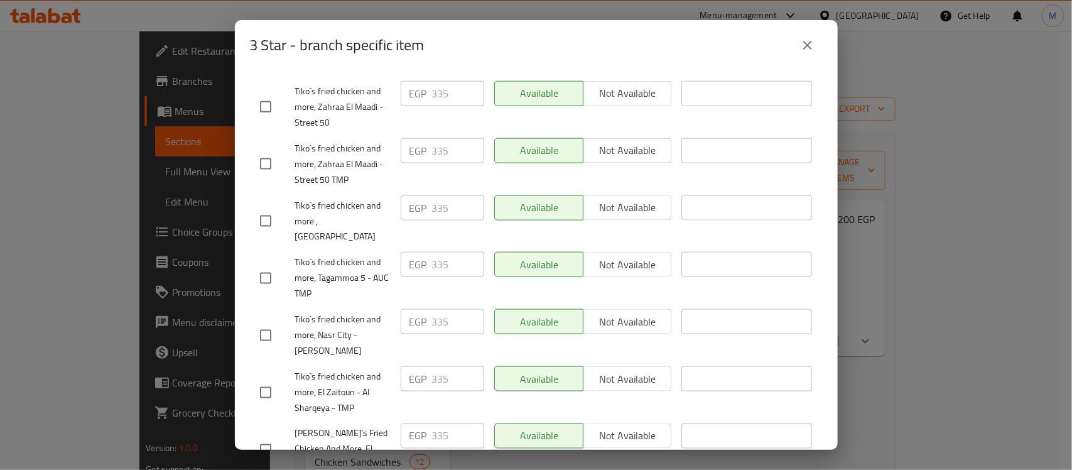
scroll to position [782, 0]
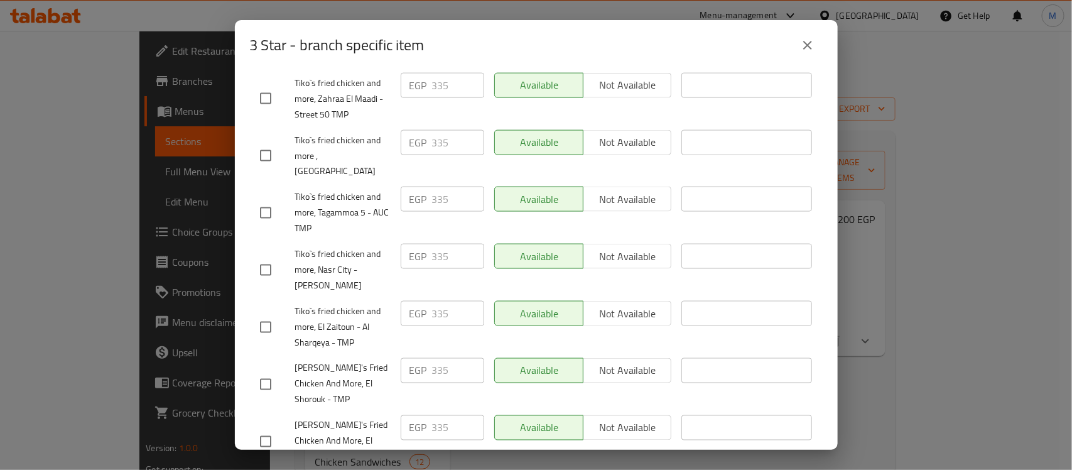
click at [808, 47] on icon "close" at bounding box center [807, 45] width 9 height 9
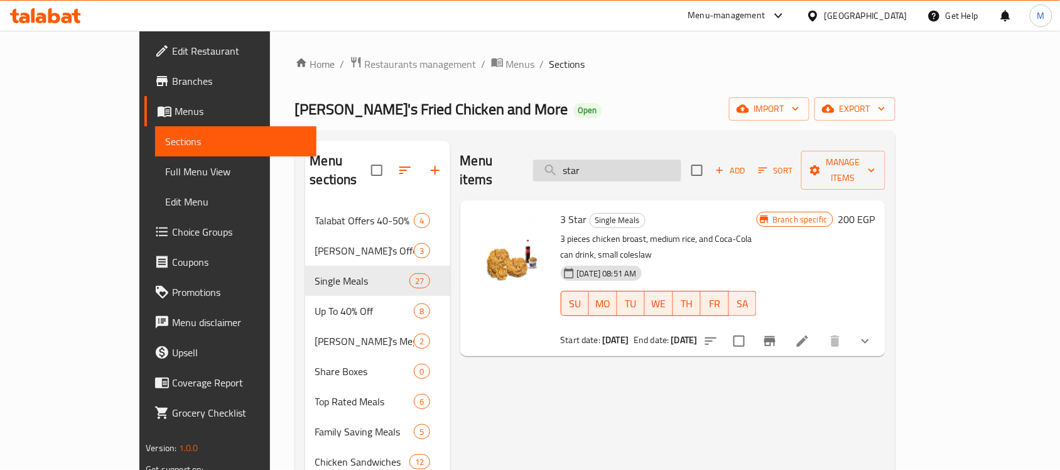
click at [681, 161] on input "star" at bounding box center [607, 170] width 148 height 22
paste input "alhryf"
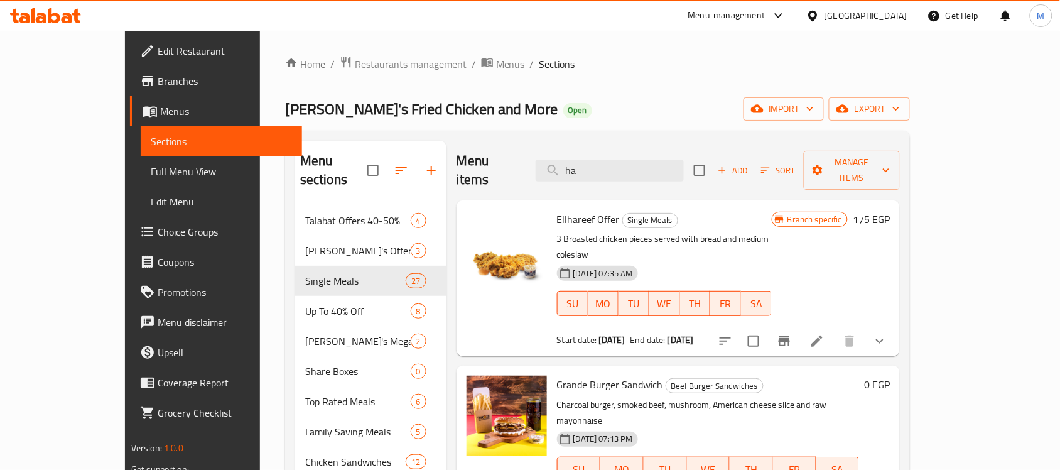
type input "ha"
click at [790, 336] on icon "Branch-specific-item" at bounding box center [783, 341] width 11 height 10
drag, startPoint x: 586, startPoint y: 201, endPoint x: 527, endPoint y: 197, distance: 58.6
click at [557, 210] on span "Ellhareef Offer" at bounding box center [588, 219] width 63 height 19
copy span "Ellhareef Offer"
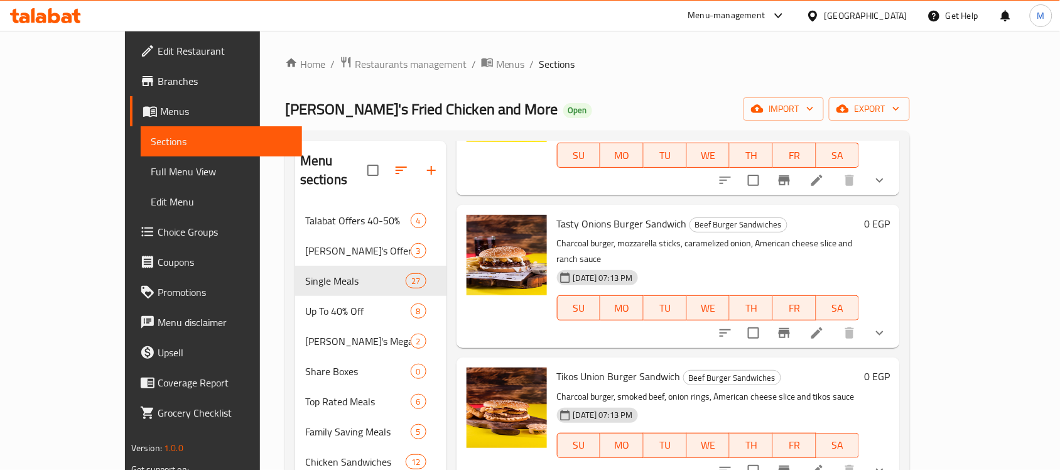
scroll to position [0, 0]
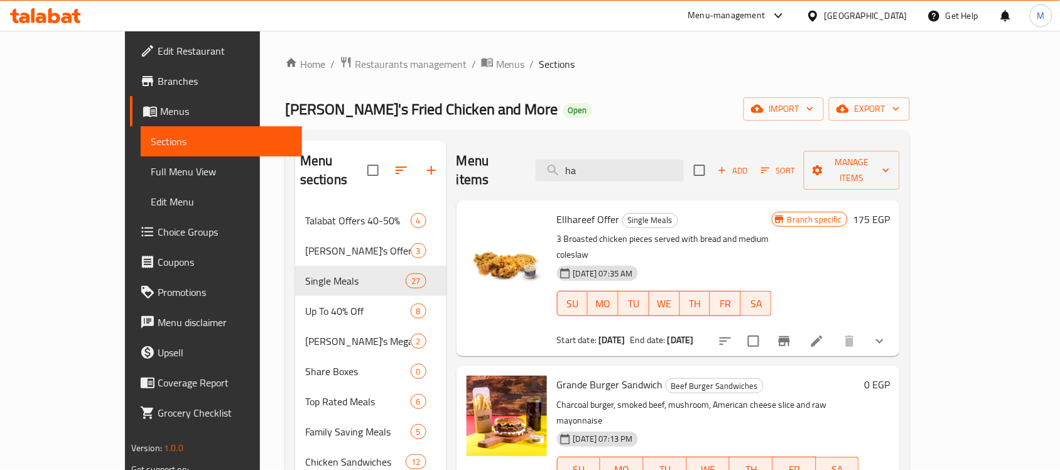
drag, startPoint x: 657, startPoint y: 163, endPoint x: 518, endPoint y: 162, distance: 139.4
click at [524, 161] on div "Menu items ha Add Sort Manage items" at bounding box center [677, 171] width 443 height 60
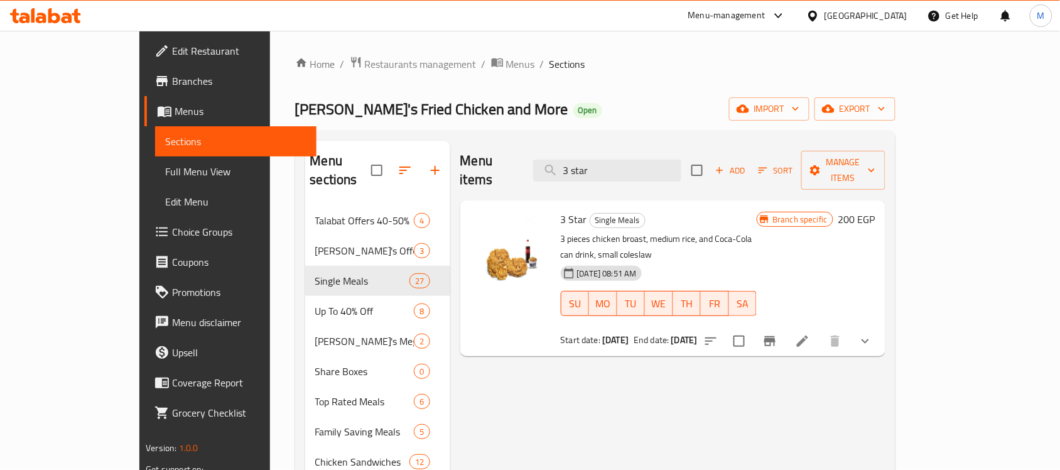
type input "3 star"
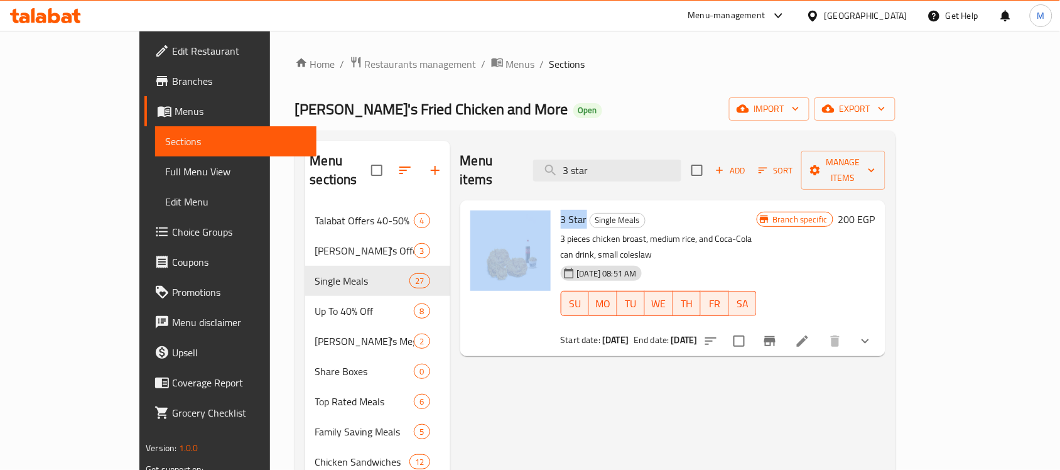
drag, startPoint x: 551, startPoint y: 197, endPoint x: 519, endPoint y: 200, distance: 32.2
click at [519, 205] on div "3 Star Single Meals 3 pieces chicken broast, medium rice, and Coca-Cola can dri…" at bounding box center [672, 278] width 415 height 146
copy div "3 Star"
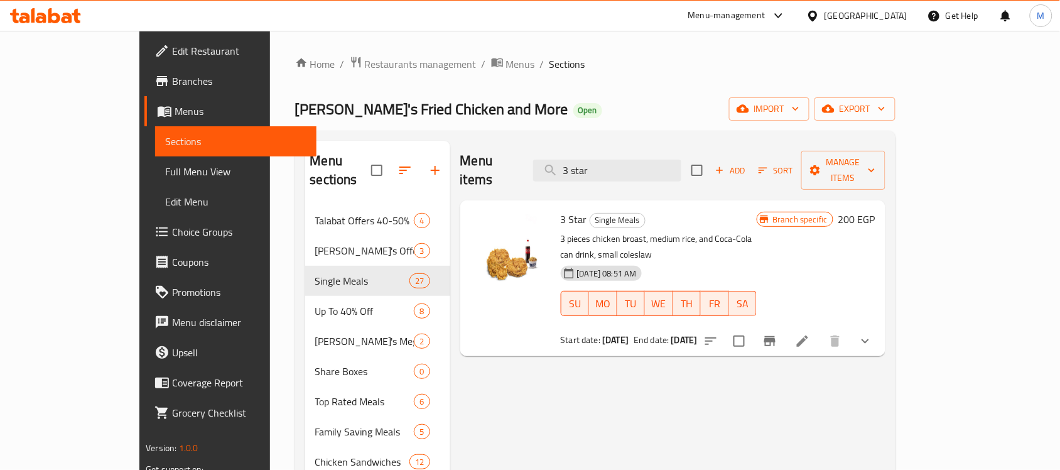
drag, startPoint x: 625, startPoint y: 165, endPoint x: 490, endPoint y: 176, distance: 135.4
click at [497, 173] on div "Menu items 3 star Add Sort Manage items" at bounding box center [672, 171] width 425 height 60
type input "3 star"
click at [561, 210] on span "3 Star" at bounding box center [574, 219] width 26 height 19
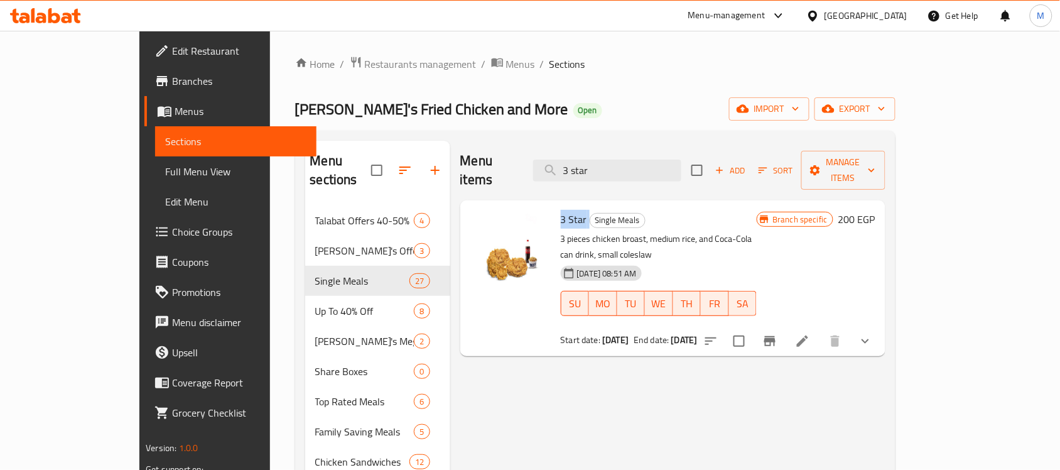
click at [561, 210] on span "3 Star" at bounding box center [574, 219] width 26 height 19
copy h6 "3 Star"
click at [365, 61] on span "Restaurants management" at bounding box center [421, 64] width 112 height 15
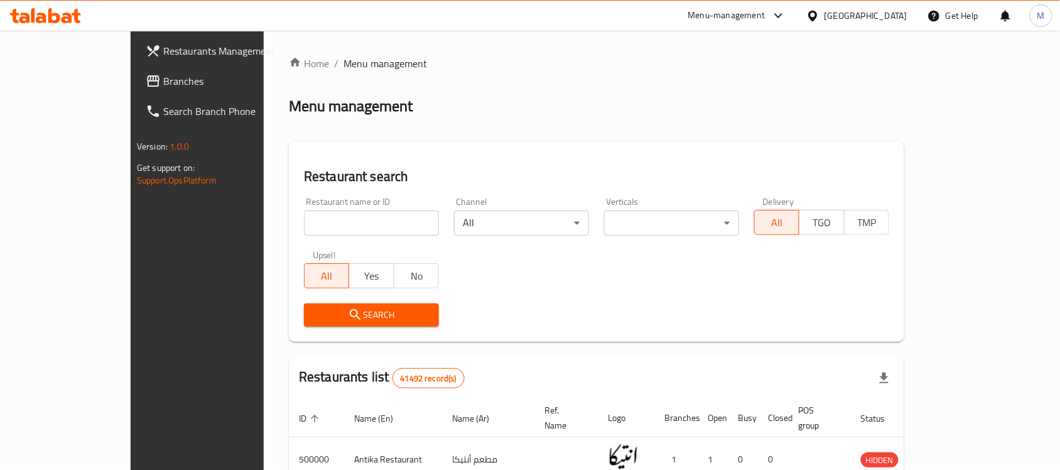
click at [322, 218] on input "search" at bounding box center [371, 222] width 135 height 25
paste input "667733"
type input "667733"
click at [314, 307] on span "Search" at bounding box center [371, 315] width 115 height 16
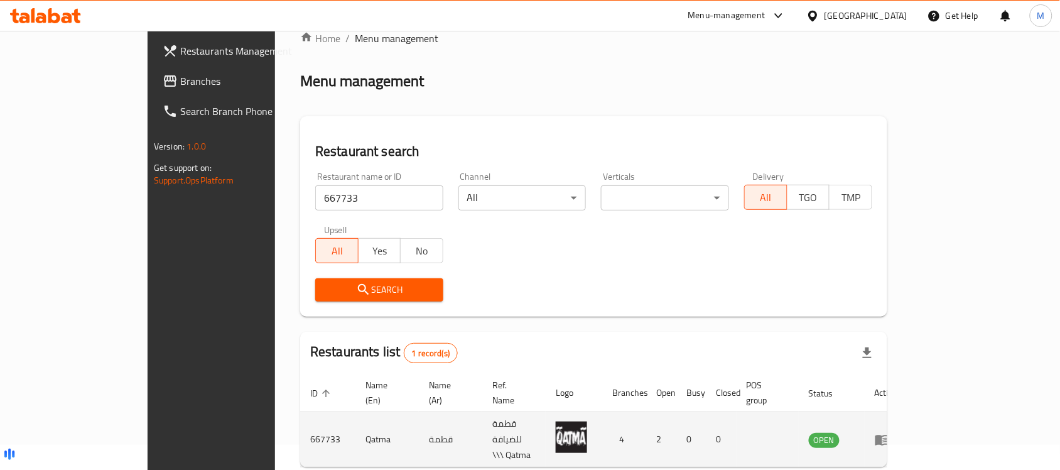
scroll to position [66, 0]
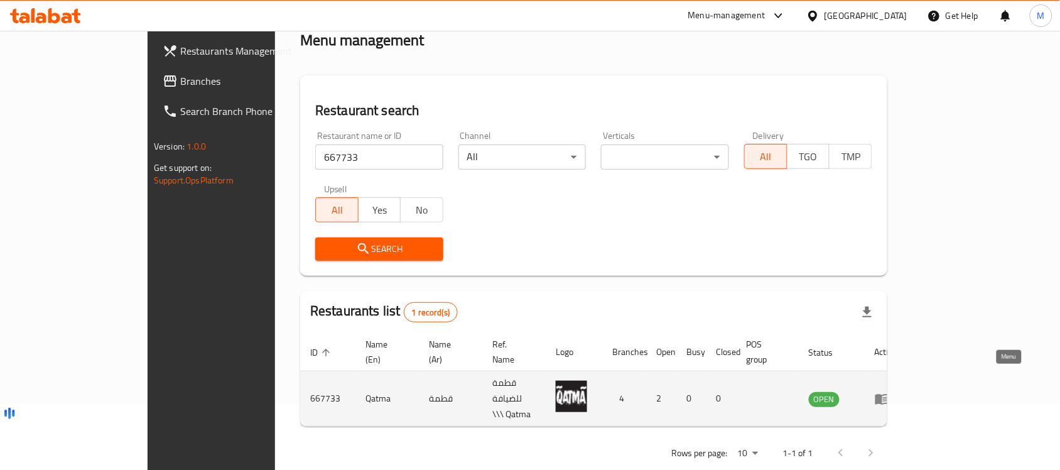
click at [889, 394] on icon "enhanced table" at bounding box center [882, 399] width 14 height 11
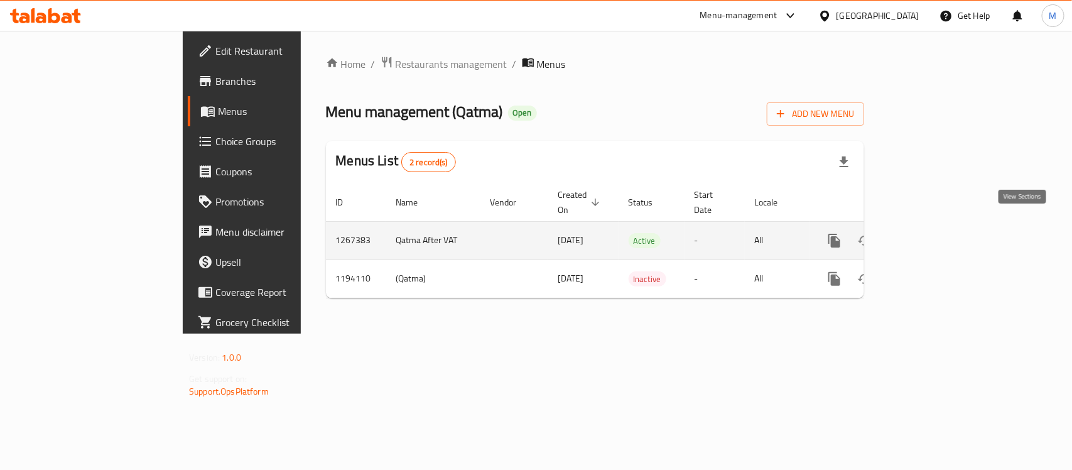
click at [932, 233] on icon "enhanced table" at bounding box center [924, 240] width 15 height 15
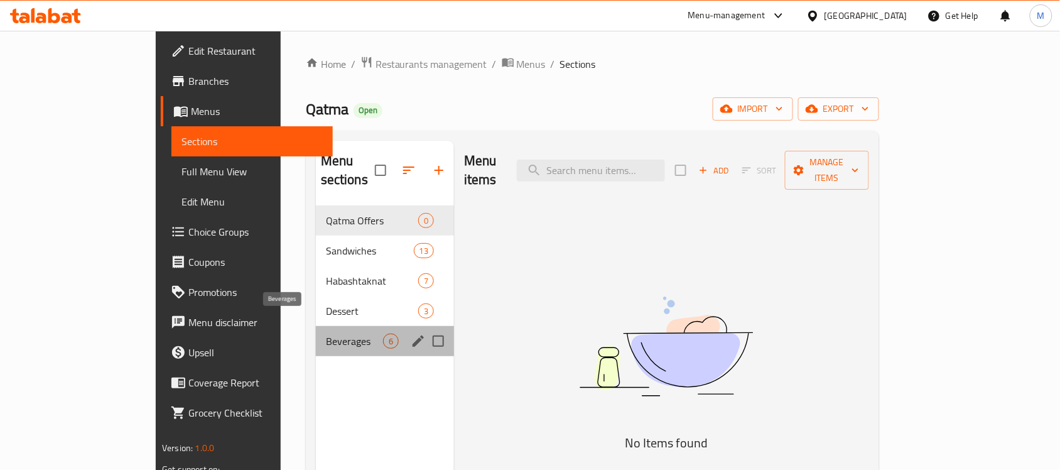
click at [326, 333] on span "Beverages" at bounding box center [354, 340] width 57 height 15
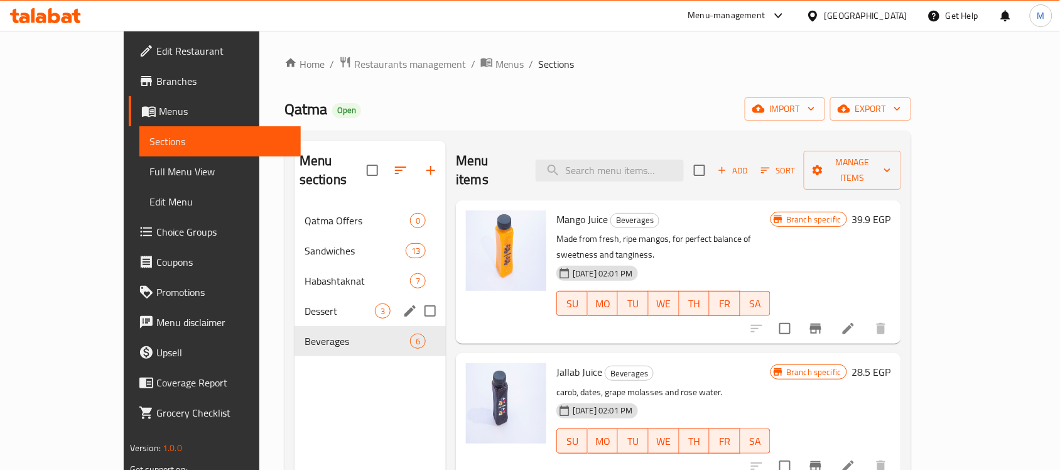
click at [304, 303] on span "Dessert" at bounding box center [339, 310] width 70 height 15
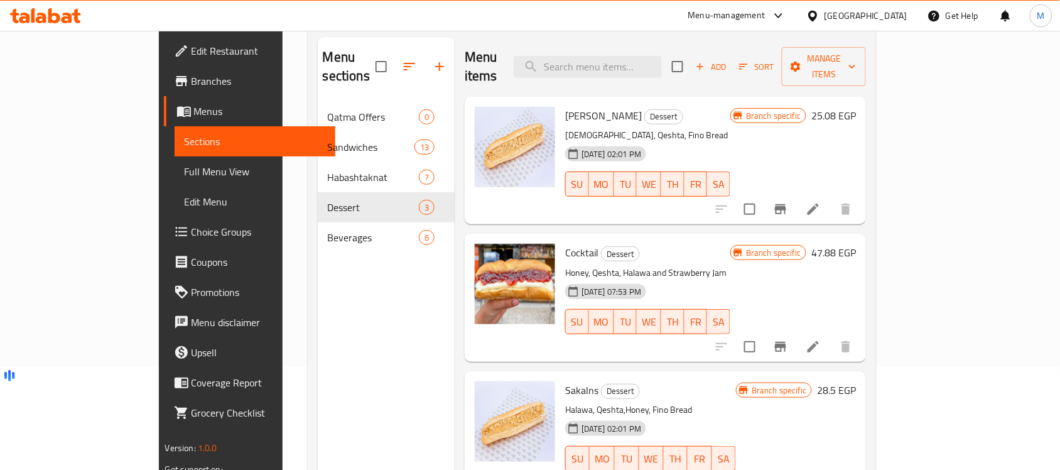
scroll to position [19, 0]
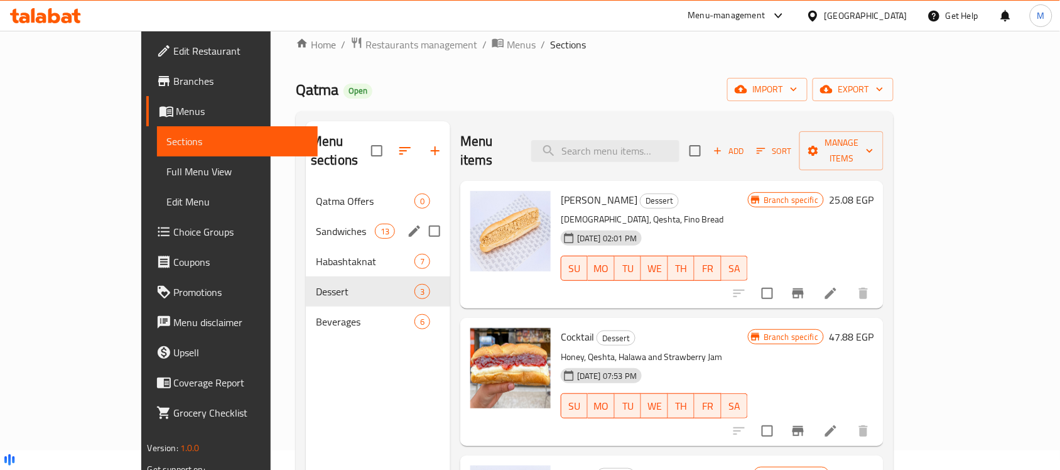
click at [316, 254] on span "Habashtaknat" at bounding box center [365, 261] width 99 height 15
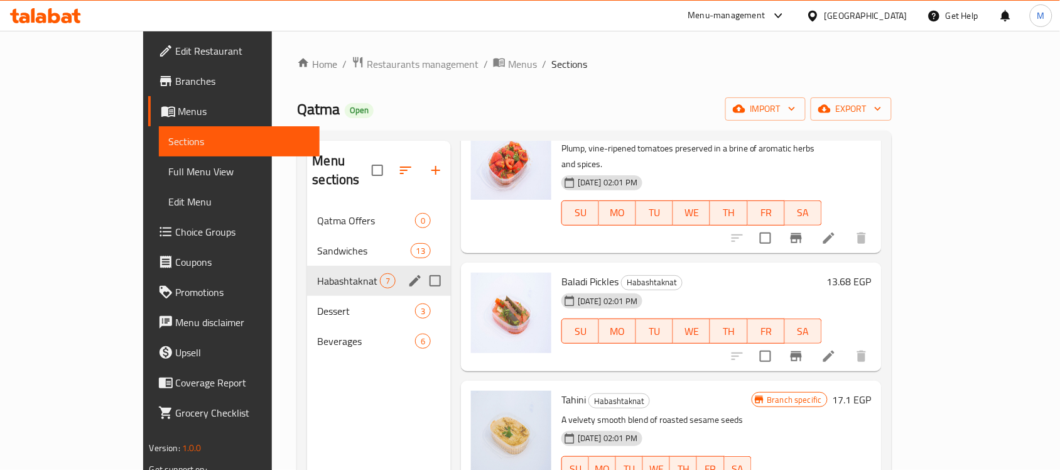
click at [307, 244] on div "Sandwiches 13" at bounding box center [379, 250] width 144 height 30
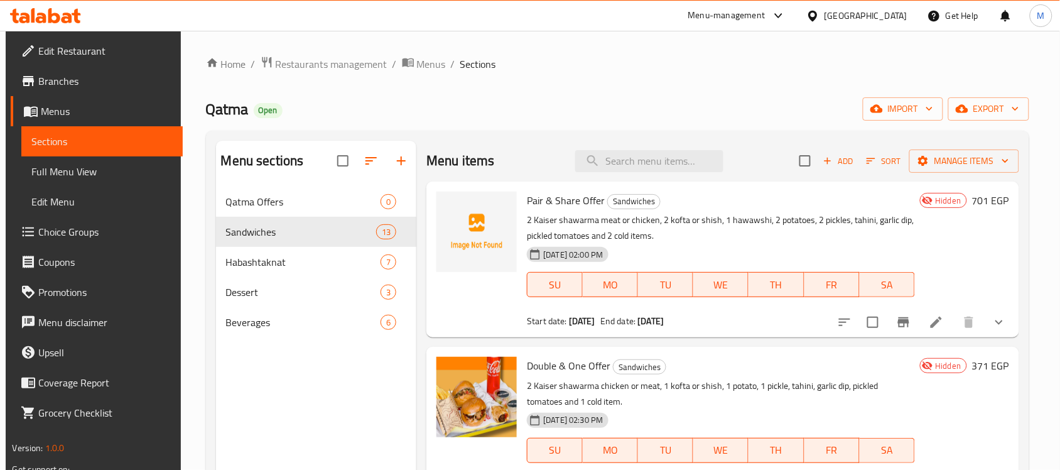
click at [104, 73] on span "Branches" at bounding box center [105, 80] width 134 height 15
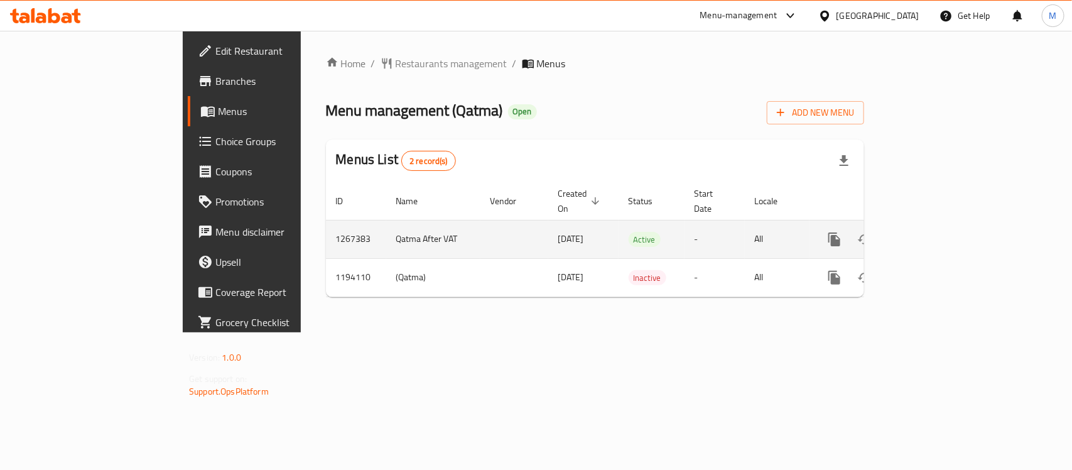
click at [932, 232] on icon "enhanced table" at bounding box center [924, 239] width 15 height 15
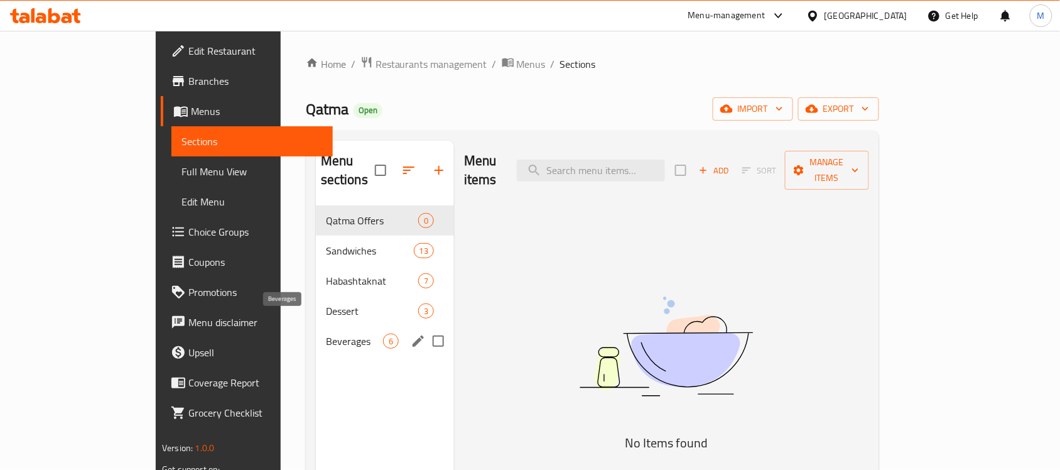
click at [326, 333] on span "Beverages" at bounding box center [354, 340] width 57 height 15
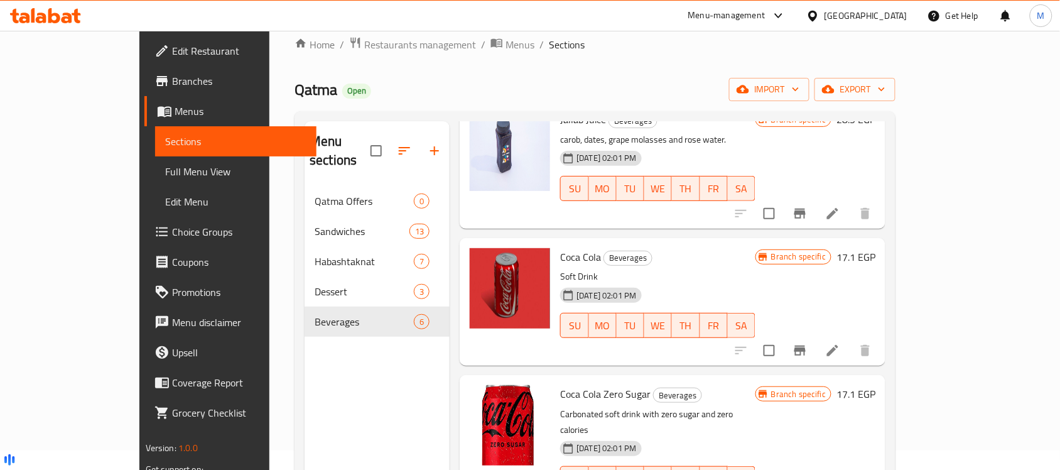
scroll to position [227, 0]
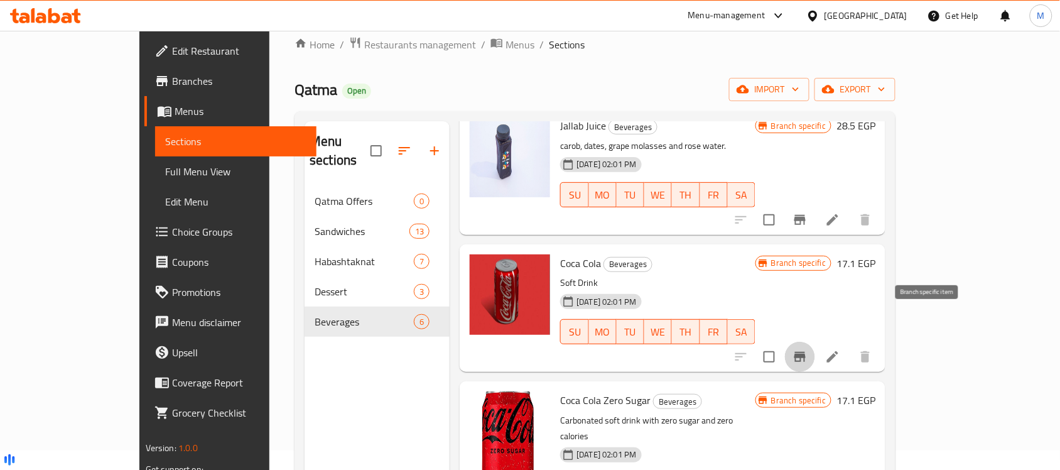
click at [815, 342] on button "Branch-specific-item" at bounding box center [800, 357] width 30 height 30
click at [805, 352] on icon "Branch-specific-item" at bounding box center [799, 357] width 11 height 10
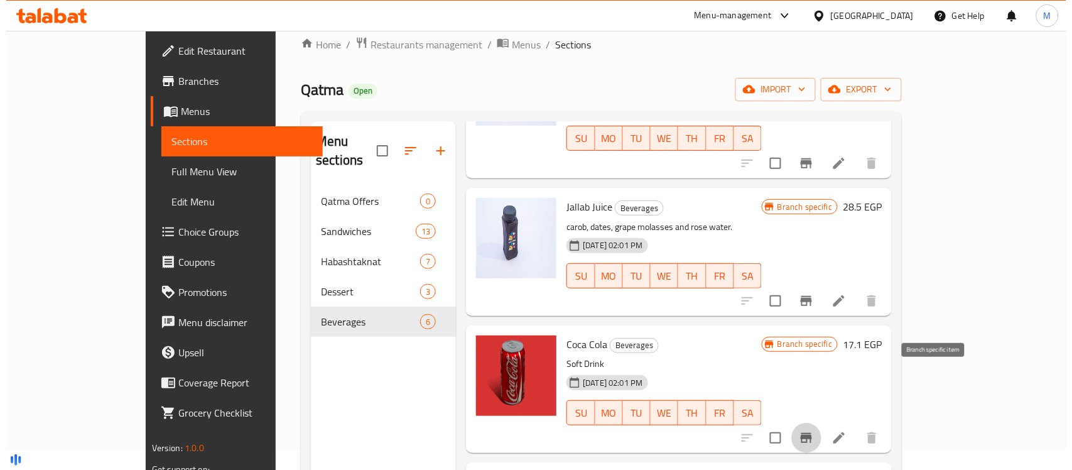
scroll to position [70, 0]
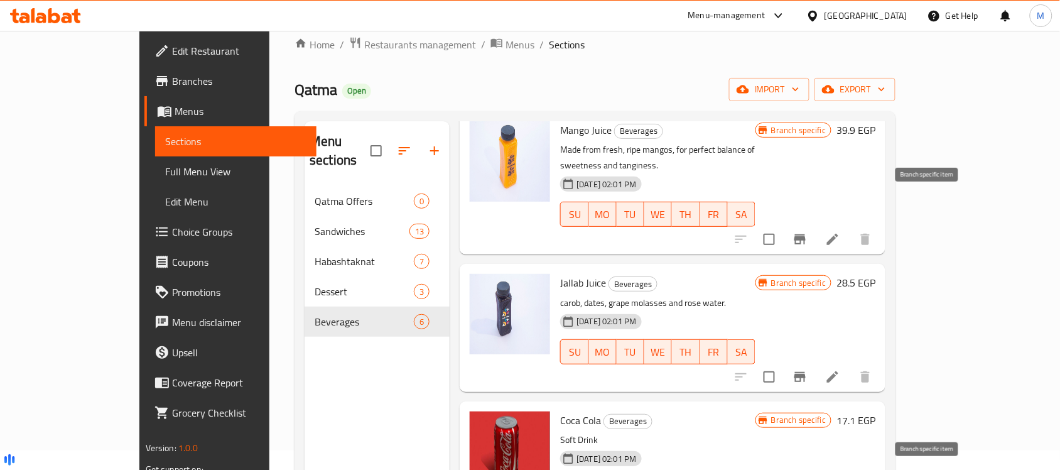
click at [805, 234] on icon "Branch-specific-item" at bounding box center [799, 239] width 11 height 10
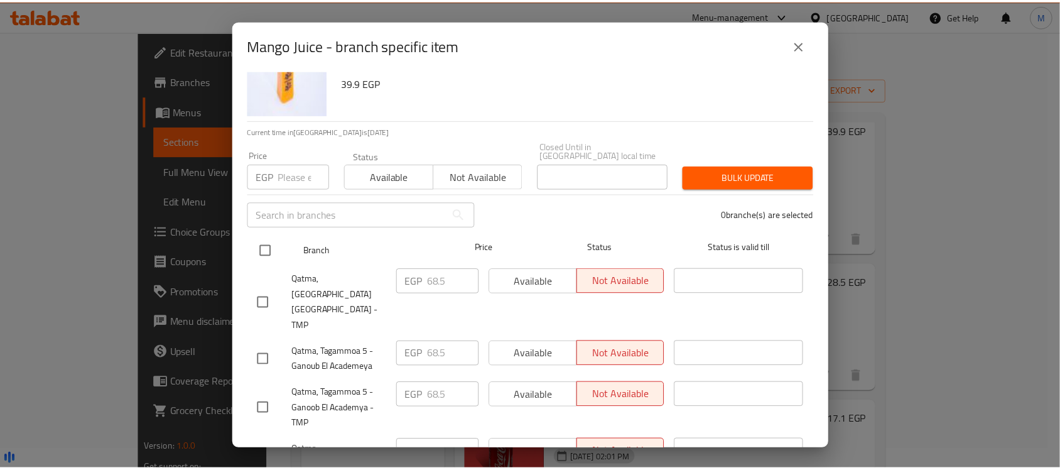
scroll to position [62, 0]
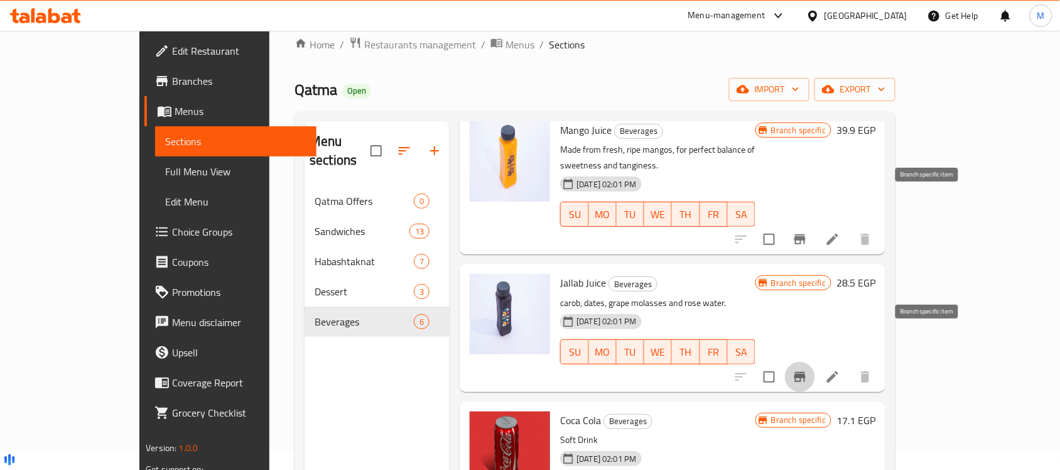
click at [807, 369] on icon "Branch-specific-item" at bounding box center [799, 376] width 15 height 15
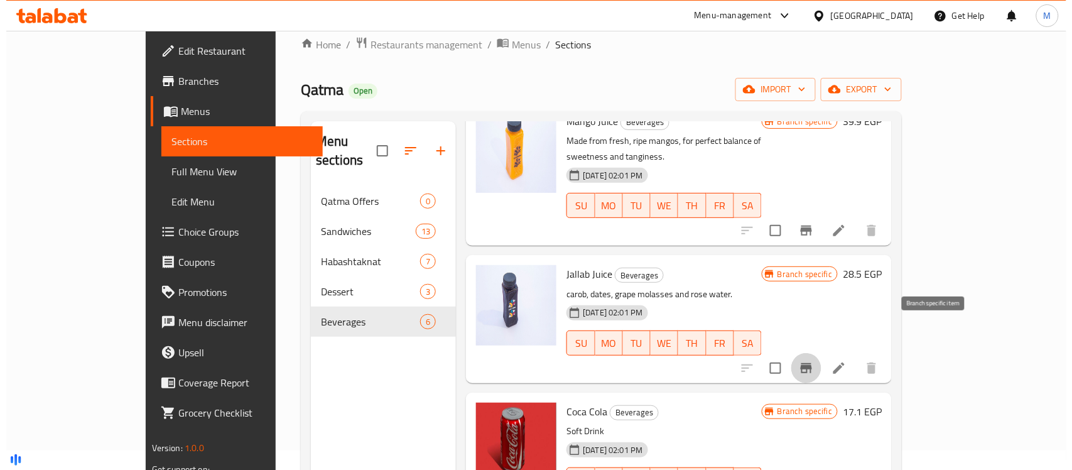
scroll to position [0, 0]
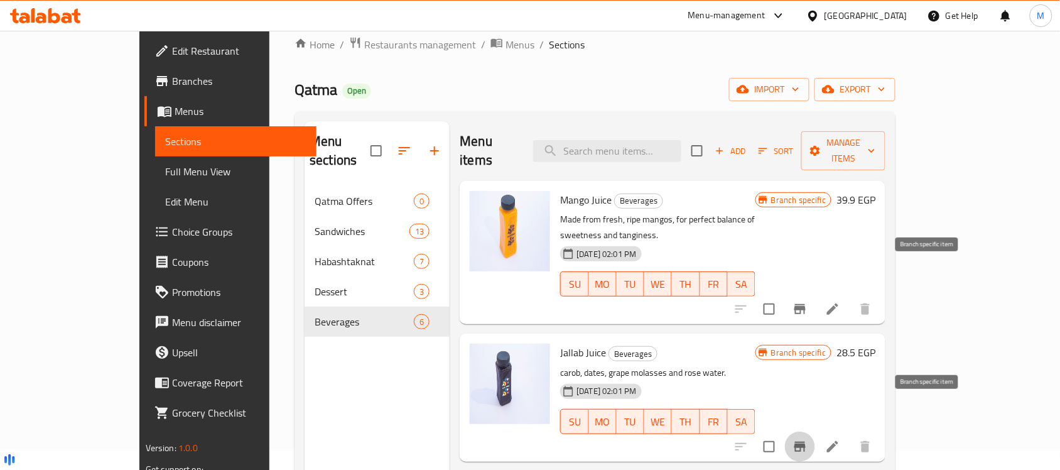
click at [805, 304] on icon "Branch-specific-item" at bounding box center [799, 309] width 11 height 10
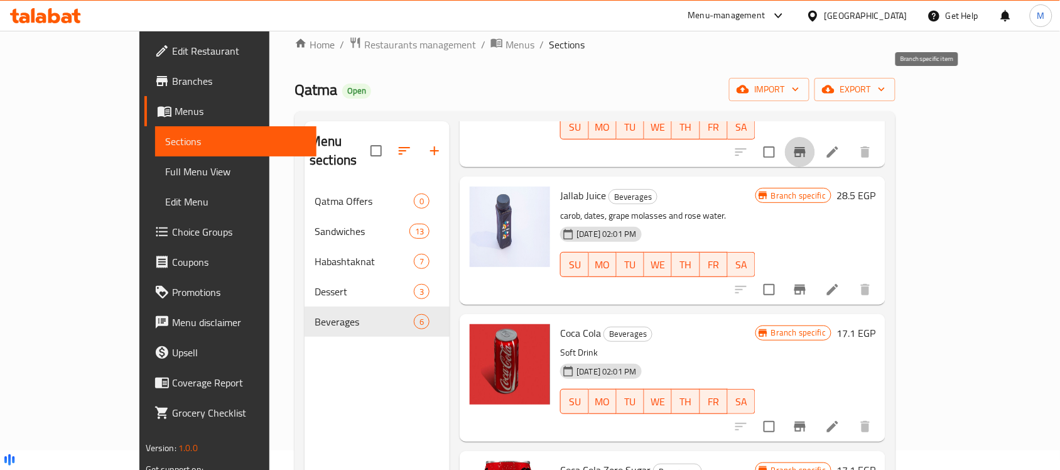
scroll to position [235, 0]
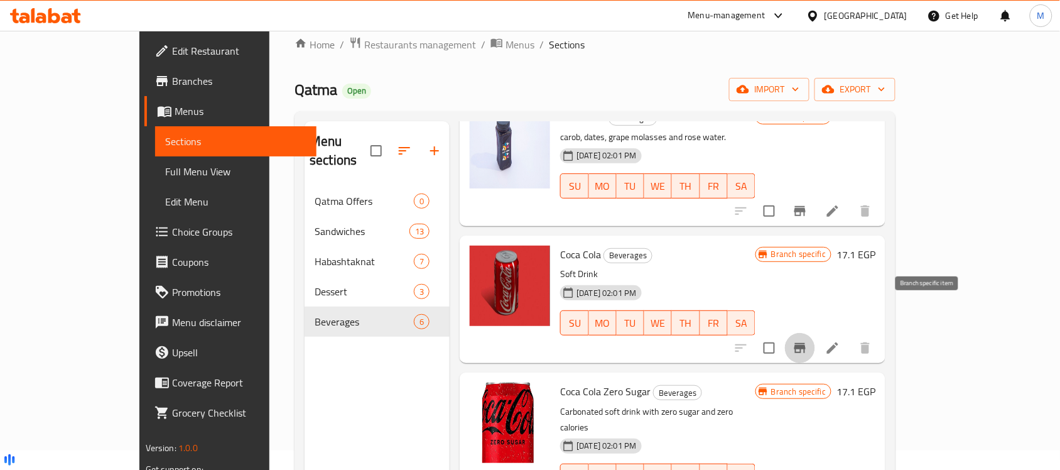
click at [815, 333] on button "Branch-specific-item" at bounding box center [800, 348] width 30 height 30
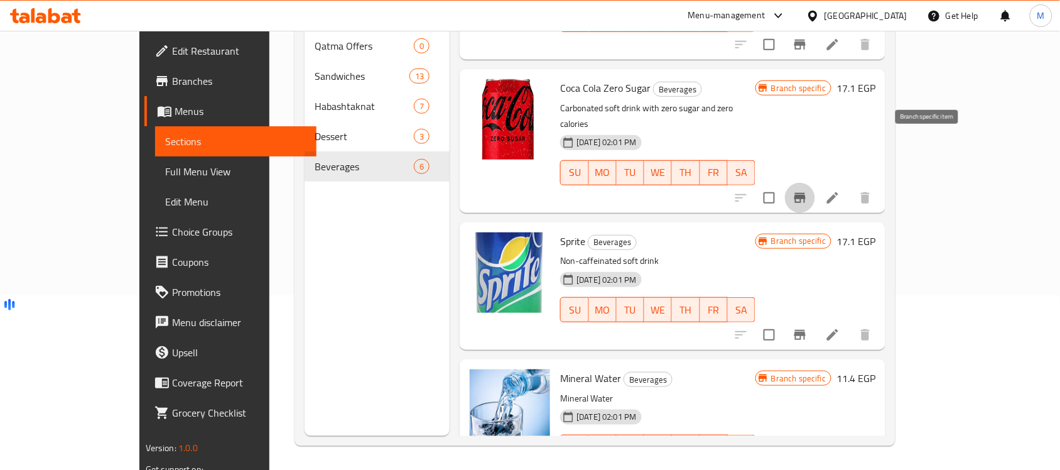
scroll to position [176, 0]
click at [815, 318] on button "Branch-specific-item" at bounding box center [800, 333] width 30 height 30
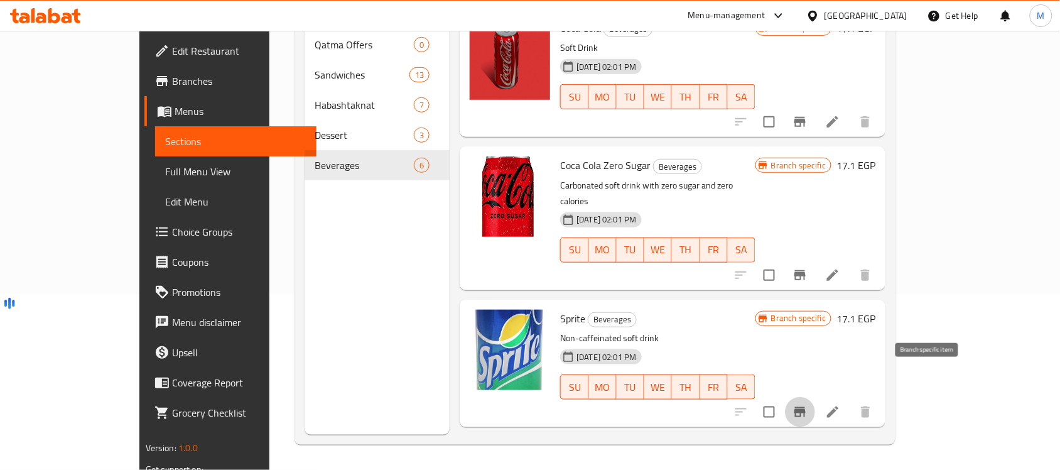
scroll to position [148, 0]
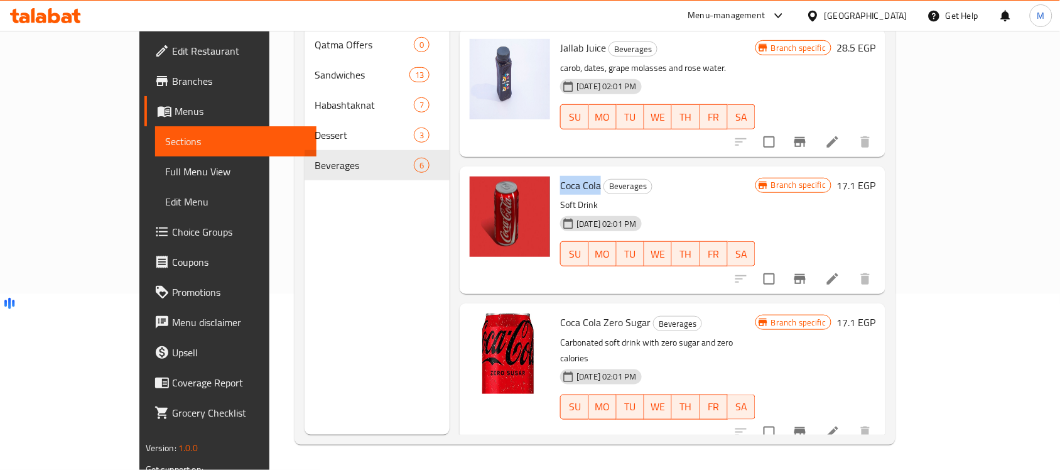
drag, startPoint x: 564, startPoint y: 148, endPoint x: 524, endPoint y: 149, distance: 39.6
click at [555, 171] on div "Coca Cola Beverages Soft Drink [DATE] 02:01 PM SU MO TU WE TH FR SA" at bounding box center [657, 229] width 205 height 117
copy span "Coca Cola"
drag, startPoint x: 614, startPoint y: 291, endPoint x: 522, endPoint y: 292, distance: 91.7
click at [555, 308] on div "Coca Cola Zero Sugar Beverages Carbonated soft drink with zero sugar and zero c…" at bounding box center [657, 374] width 205 height 133
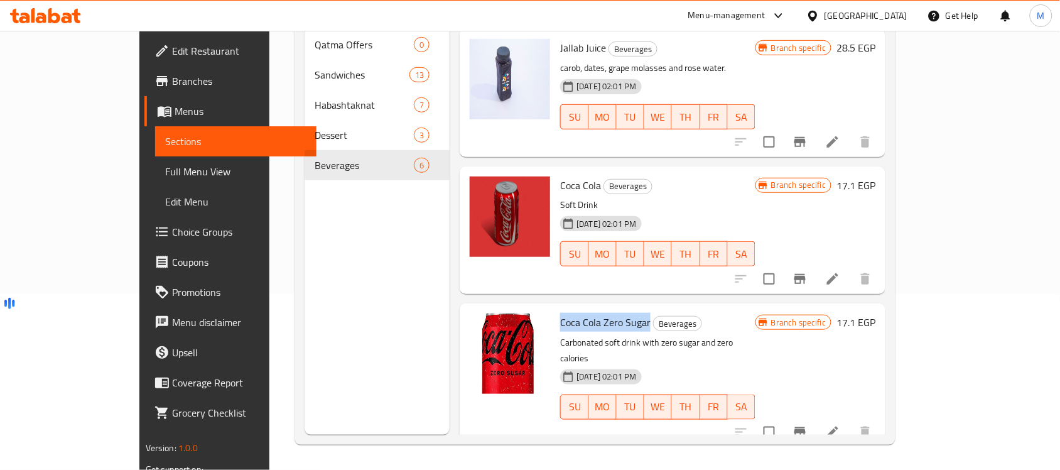
copy span "Coca Cola Zero Sugar"
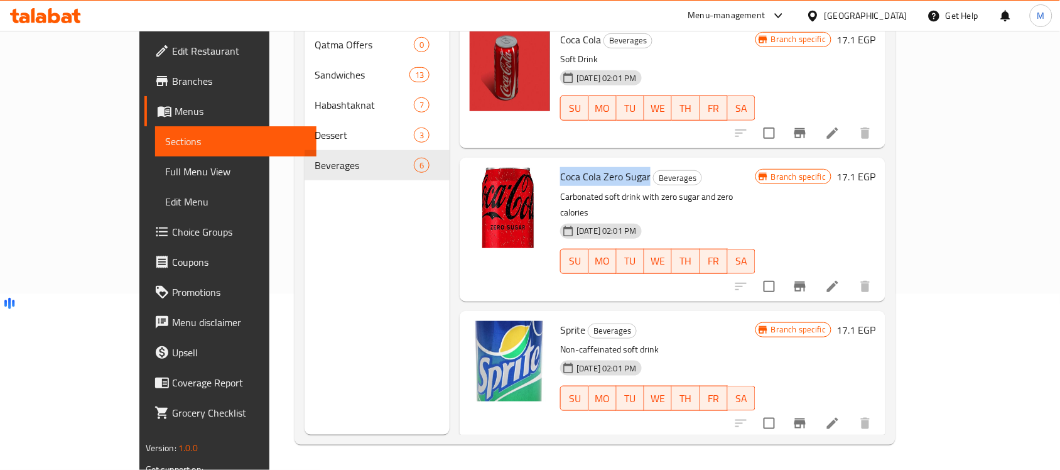
scroll to position [384, 0]
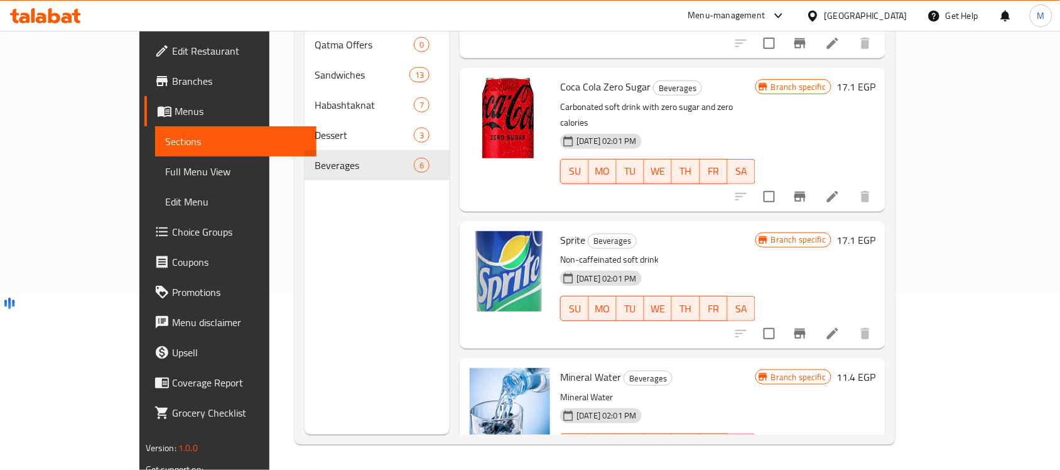
click at [560, 230] on span "Sprite" at bounding box center [572, 239] width 25 height 19
copy h6 "Sprite"
